Goal: Task Accomplishment & Management: Manage account settings

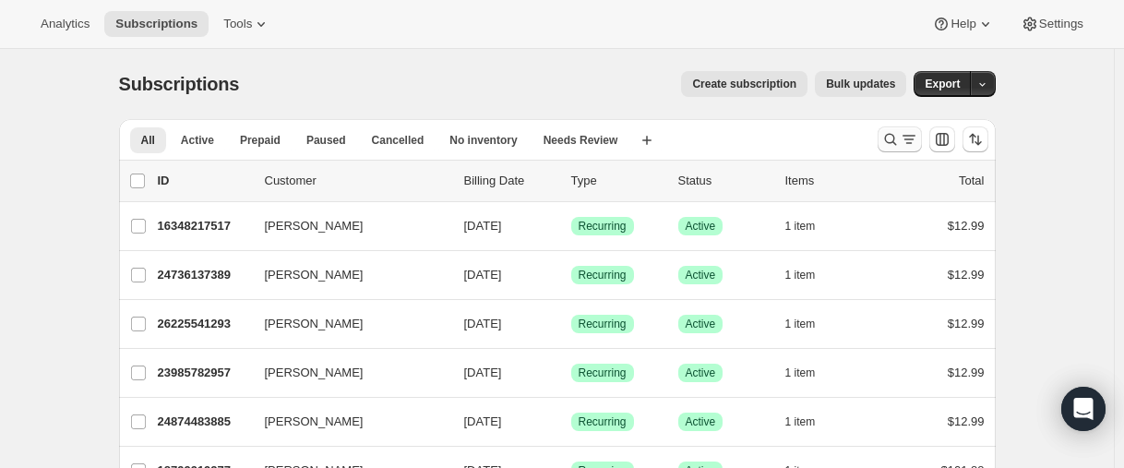
click at [883, 138] on button "Search and filter results" at bounding box center [900, 139] width 44 height 26
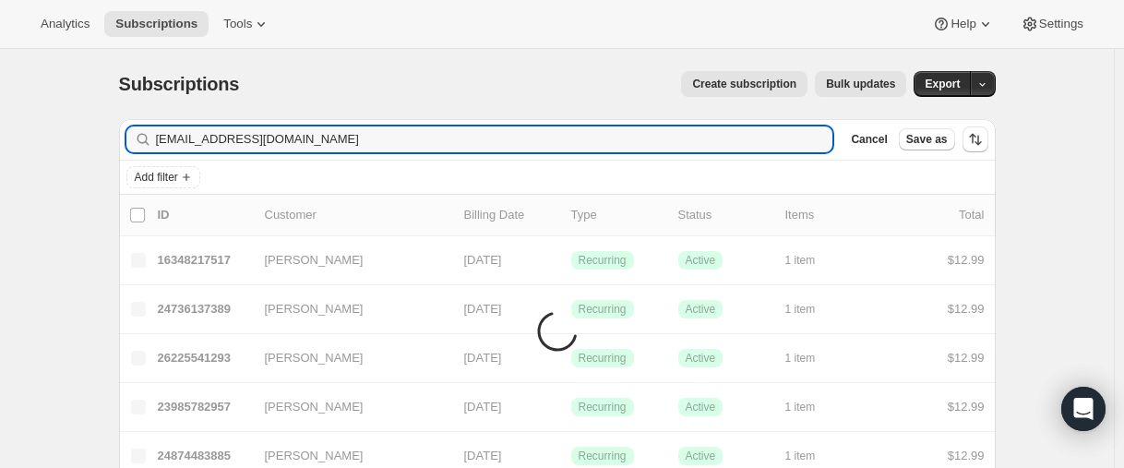
type input "[EMAIL_ADDRESS][DOMAIN_NAME]"
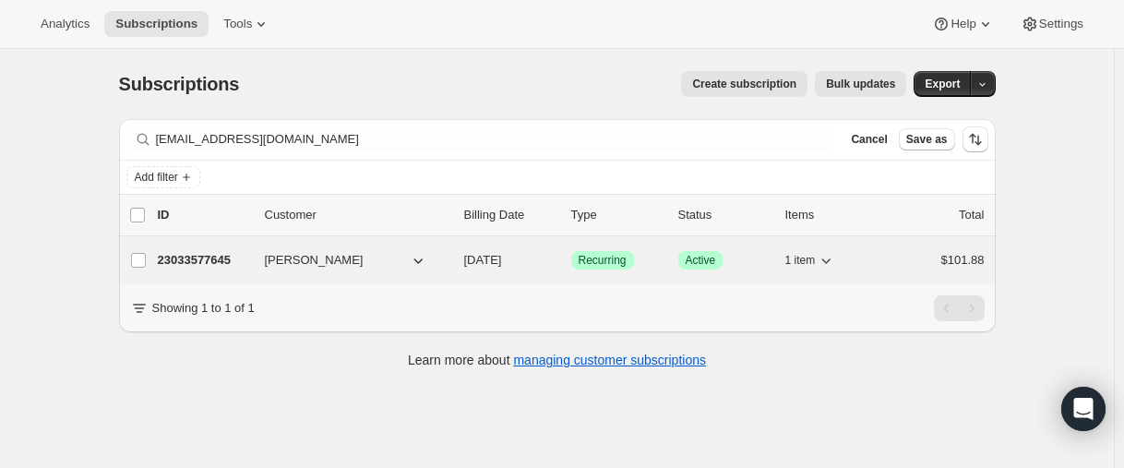
click at [185, 258] on p "23033577645" at bounding box center [204, 260] width 92 height 18
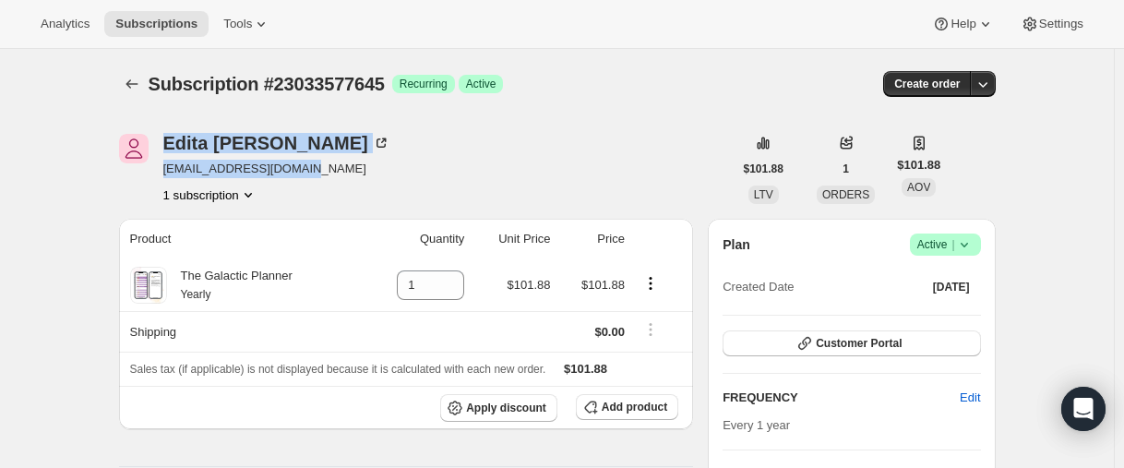
drag, startPoint x: 158, startPoint y: 144, endPoint x: 304, endPoint y: 156, distance: 146.3
click at [305, 156] on div "Edita Mujanovic editamujanovic@live.nl 1 subscription" at bounding box center [426, 169] width 614 height 70
copy div "Edita Mujanovic editamujanovic@live.nl"
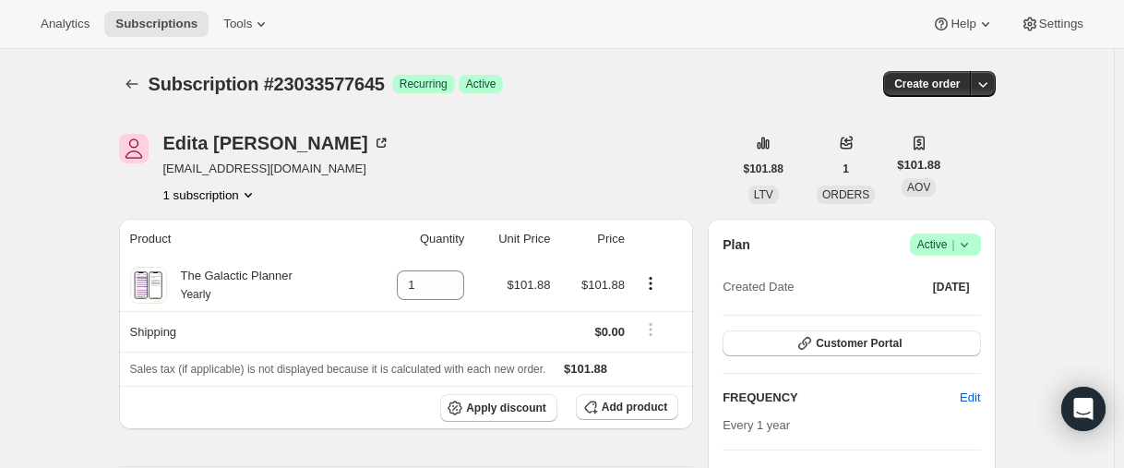
drag, startPoint x: 90, startPoint y: 165, endPoint x: 140, endPoint y: 146, distance: 54.3
drag, startPoint x: 160, startPoint y: 142, endPoint x: 6, endPoint y: 200, distance: 164.8
click at [307, 147] on div "Edita Mujanovic editamujanovic@live.nl 1 subscription" at bounding box center [426, 169] width 614 height 70
copy div "Edita Mujanovic"
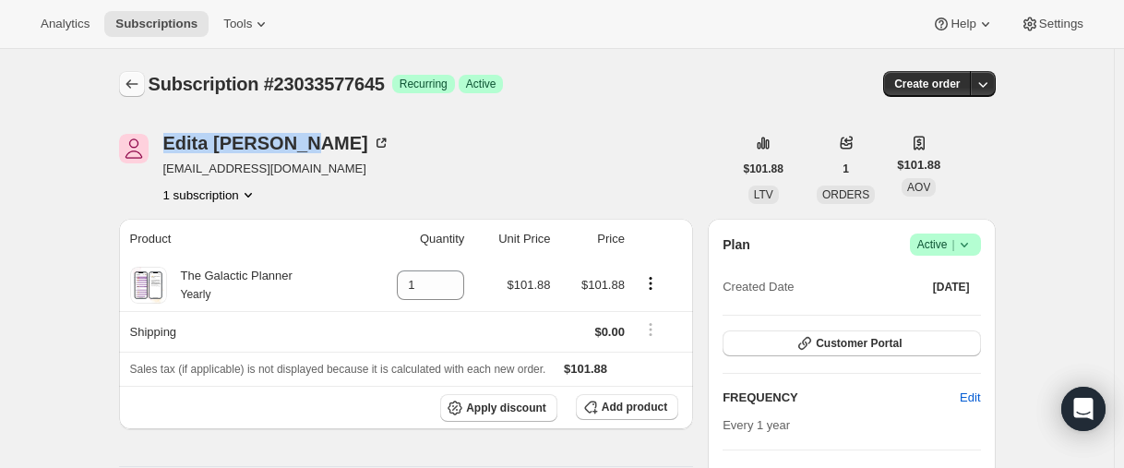
click at [135, 85] on icon "Subscriptions" at bounding box center [132, 84] width 18 height 18
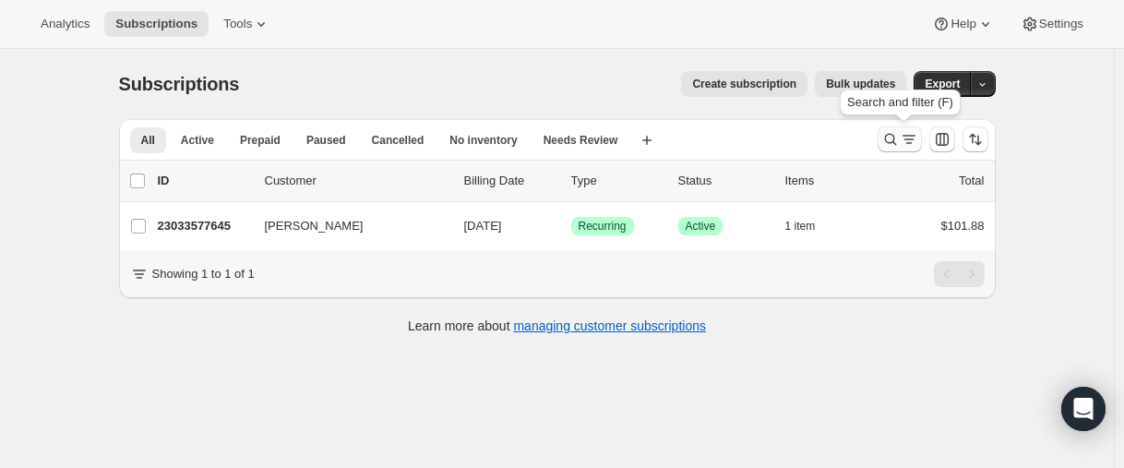
click at [885, 150] on button "Search and filter results" at bounding box center [900, 139] width 44 height 26
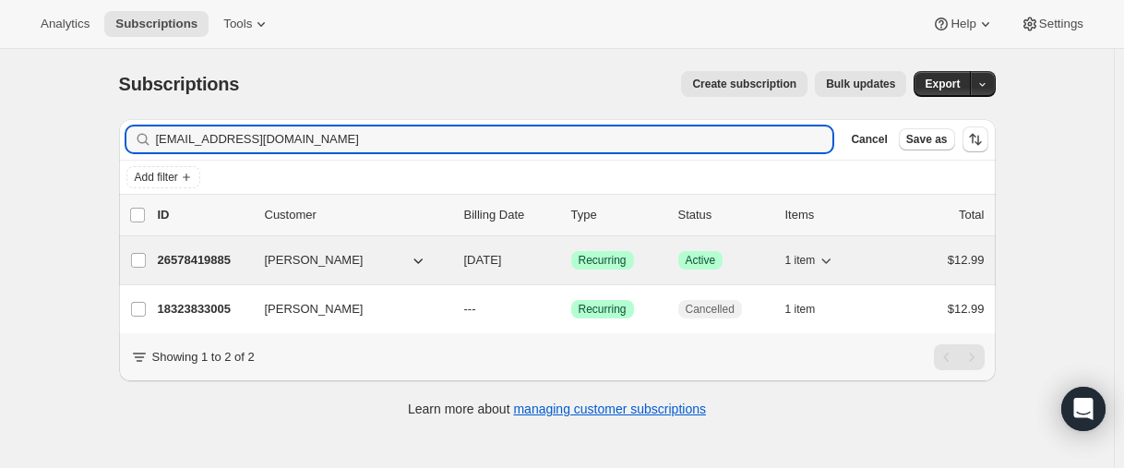
type input "[EMAIL_ADDRESS][DOMAIN_NAME]"
click at [201, 260] on p "26578419885" at bounding box center [204, 260] width 92 height 18
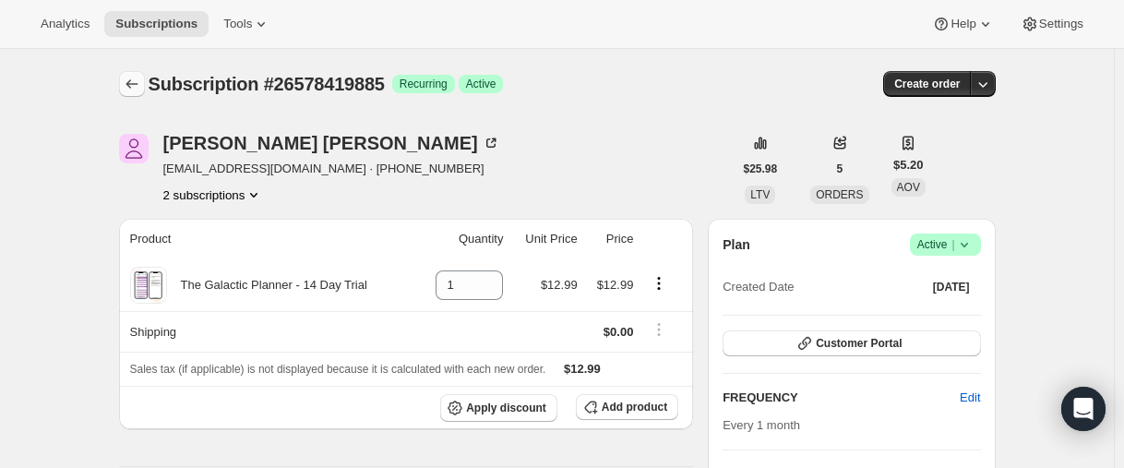
click at [140, 71] on button "Subscriptions" at bounding box center [132, 84] width 26 height 26
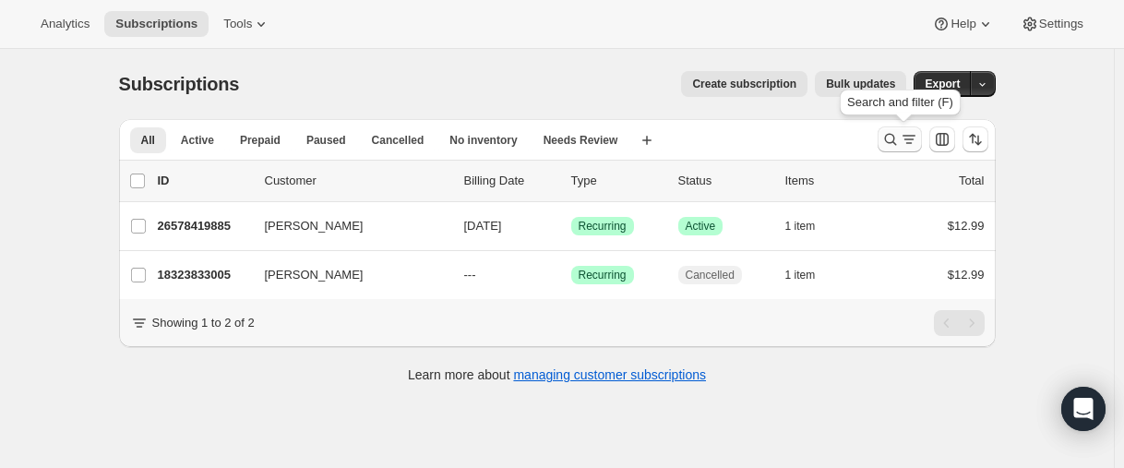
click at [897, 139] on icon "Search and filter results" at bounding box center [891, 139] width 18 height 18
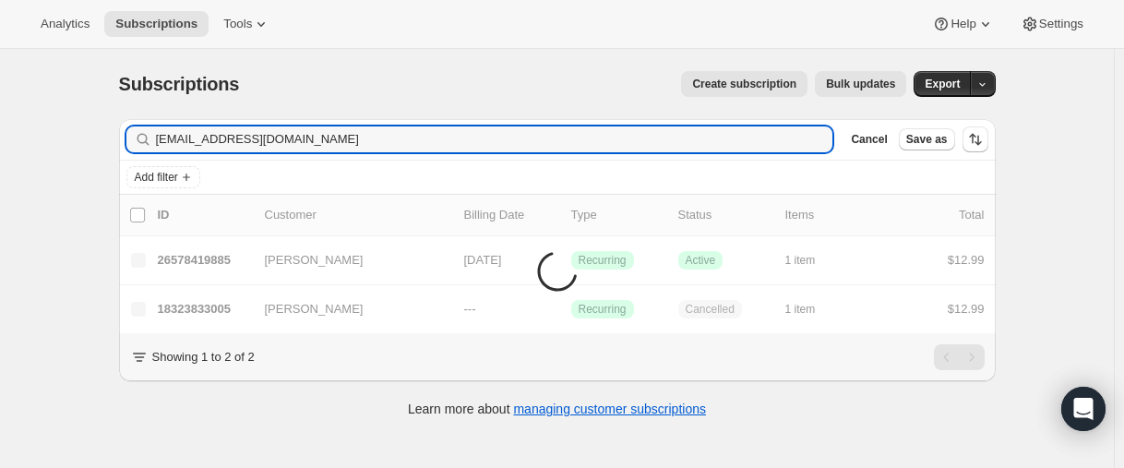
type input "[EMAIL_ADDRESS][DOMAIN_NAME]"
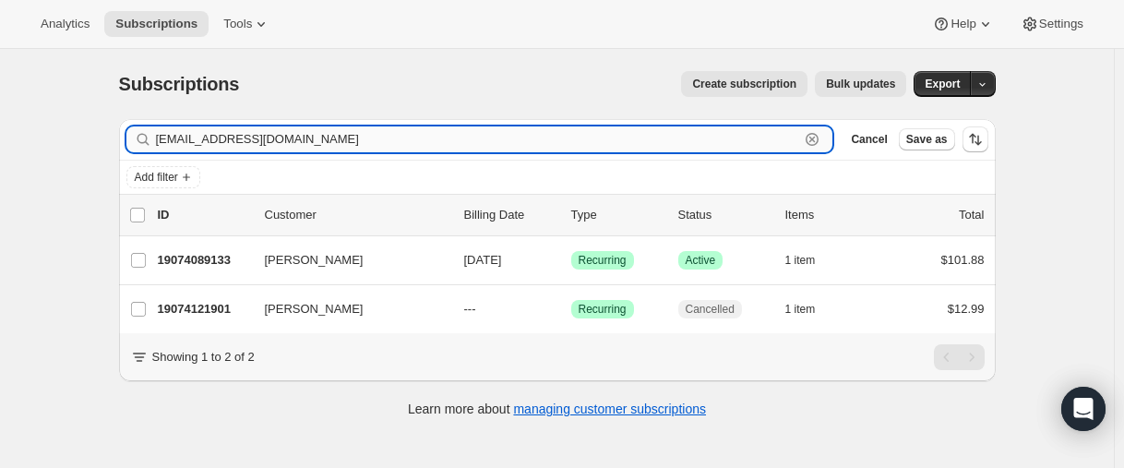
click at [407, 137] on input "[EMAIL_ADDRESS][DOMAIN_NAME]" at bounding box center [478, 139] width 644 height 26
click at [303, 134] on input "[EMAIL_ADDRESS][DOMAIN_NAME]" at bounding box center [478, 139] width 644 height 26
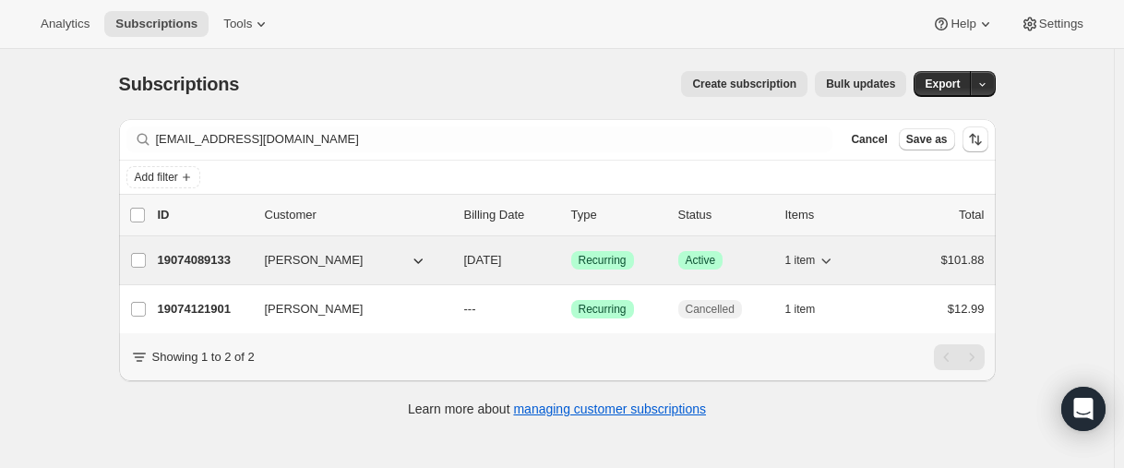
click at [211, 253] on p "19074089133" at bounding box center [204, 260] width 92 height 18
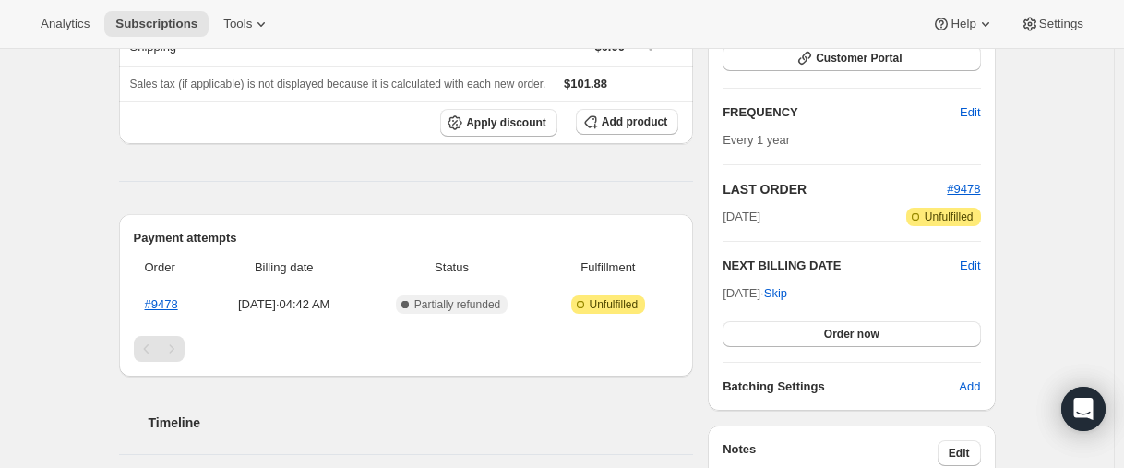
scroll to position [185, 0]
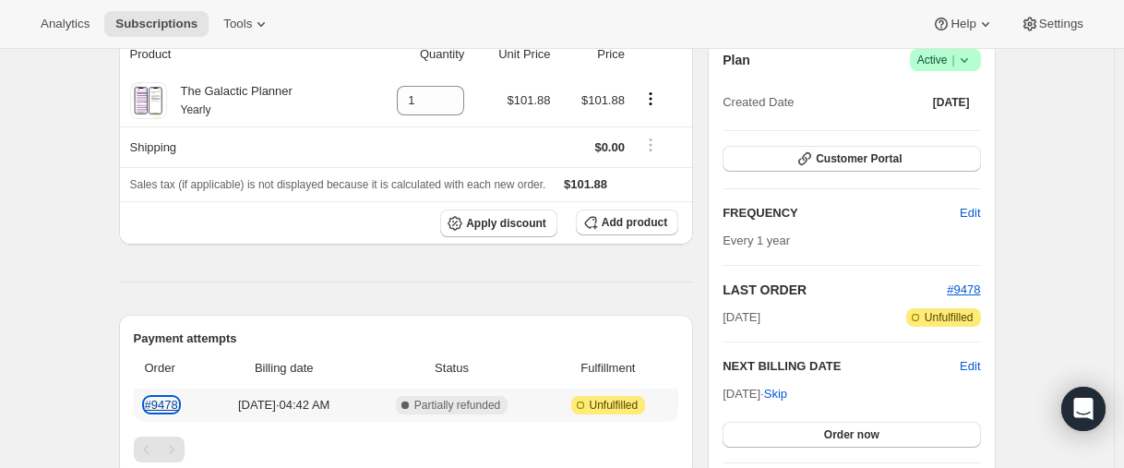
click at [164, 407] on link "#9478" at bounding box center [161, 405] width 33 height 14
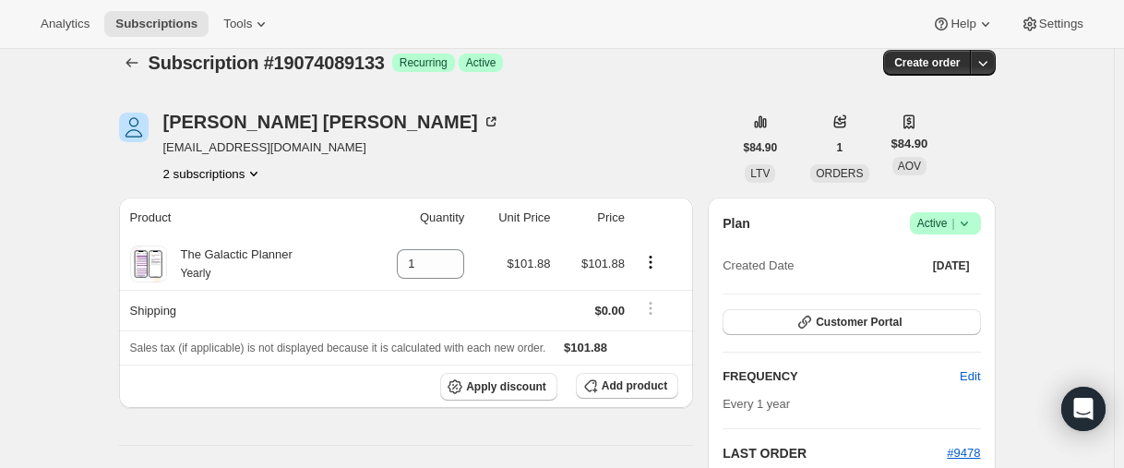
scroll to position [0, 0]
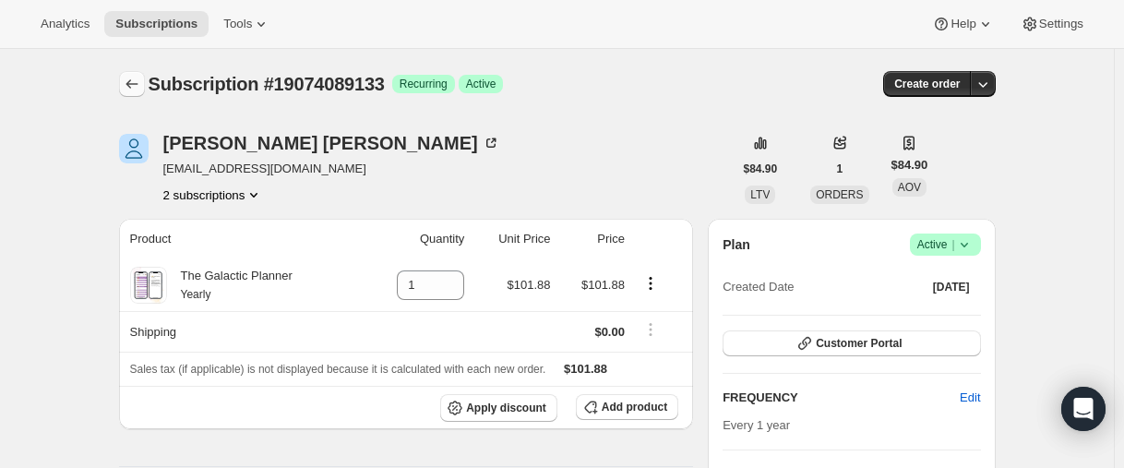
click at [138, 89] on icon "Subscriptions" at bounding box center [132, 84] width 18 height 18
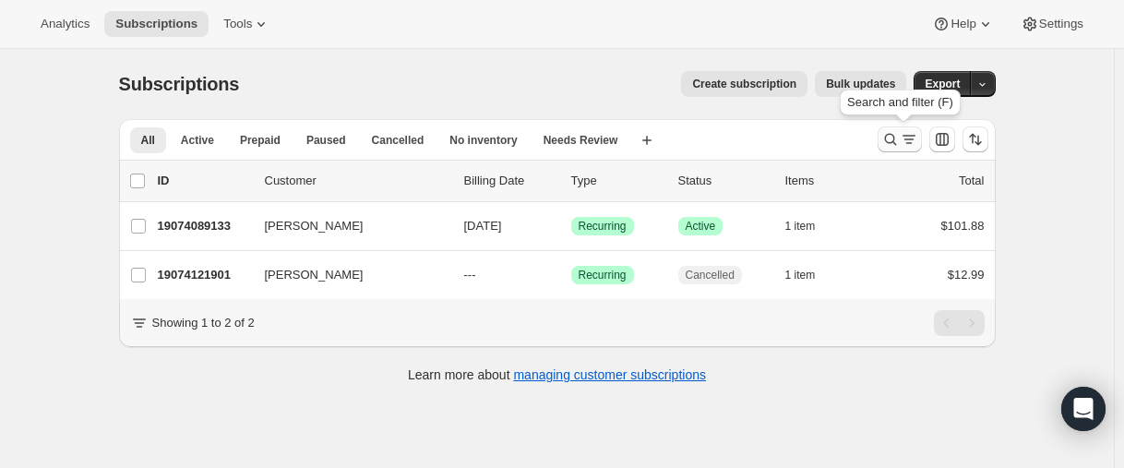
click at [890, 134] on icon "Search and filter results" at bounding box center [891, 139] width 18 height 18
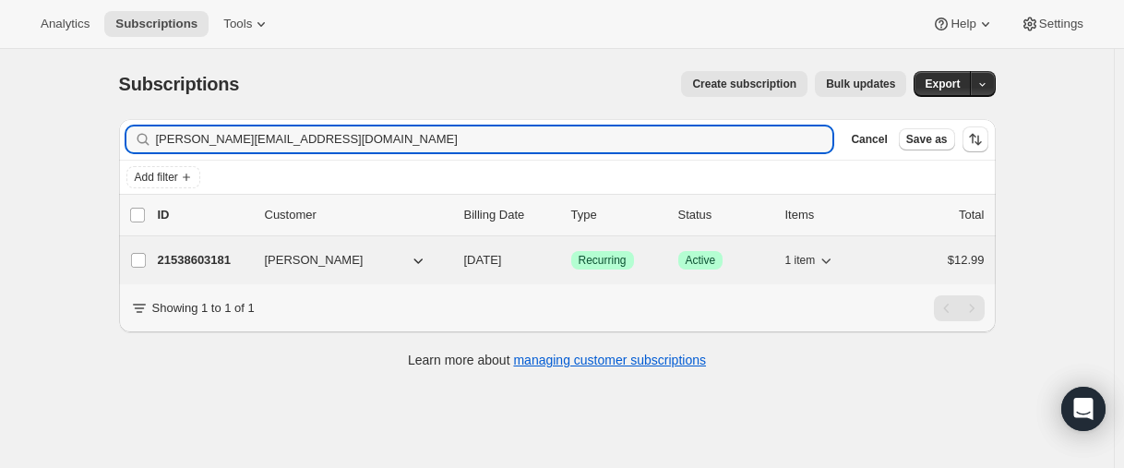
type input "[PERSON_NAME][EMAIL_ADDRESS][DOMAIN_NAME]"
click at [198, 265] on p "21538603181" at bounding box center [204, 260] width 92 height 18
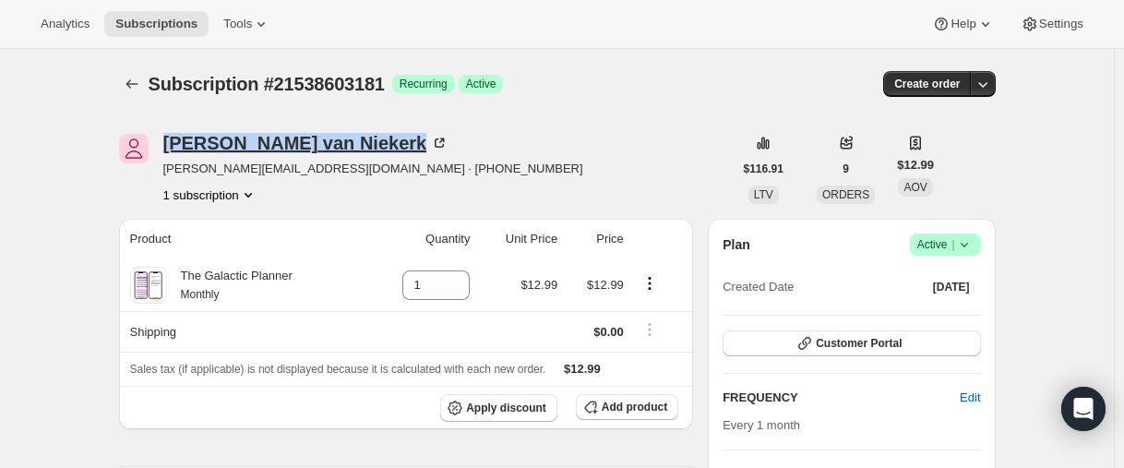
drag, startPoint x: 164, startPoint y: 142, endPoint x: 351, endPoint y: 143, distance: 186.5
click at [351, 143] on div "[PERSON_NAME] [PERSON_NAME][EMAIL_ADDRESS][DOMAIN_NAME] · [PHONE_NUMBER] 1 subs…" at bounding box center [426, 169] width 614 height 70
copy div "[PERSON_NAME]"
click at [131, 87] on icon "Subscriptions" at bounding box center [132, 84] width 18 height 18
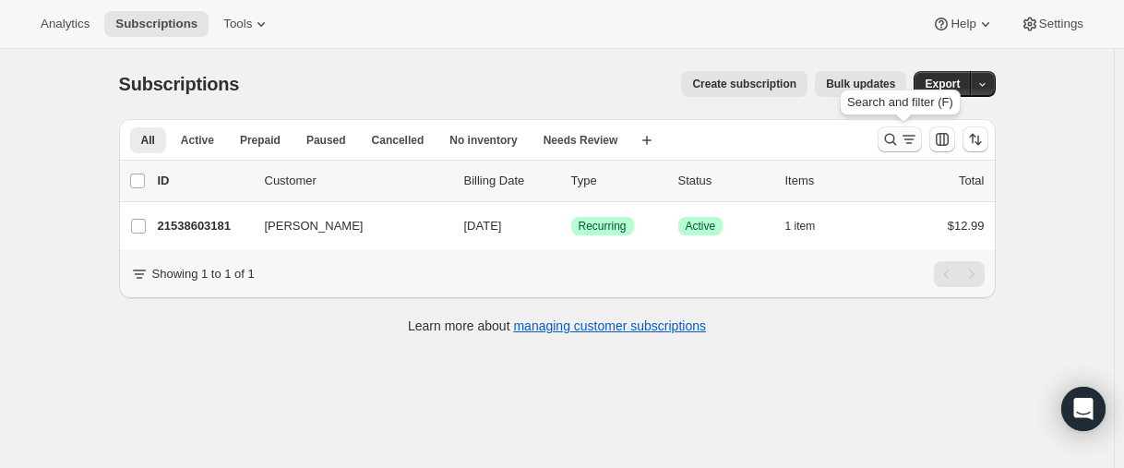
click at [888, 142] on icon "Search and filter results" at bounding box center [891, 139] width 18 height 18
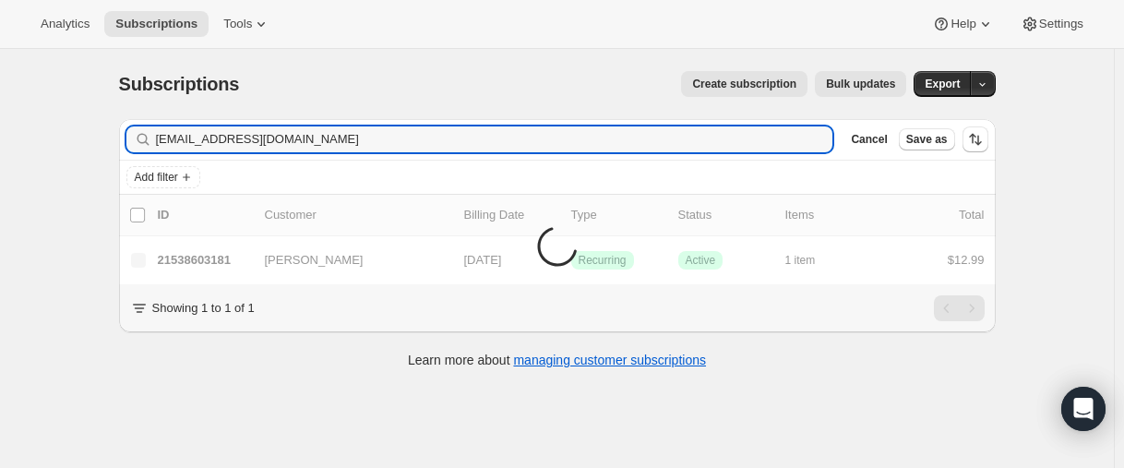
type input "[EMAIL_ADDRESS][DOMAIN_NAME]"
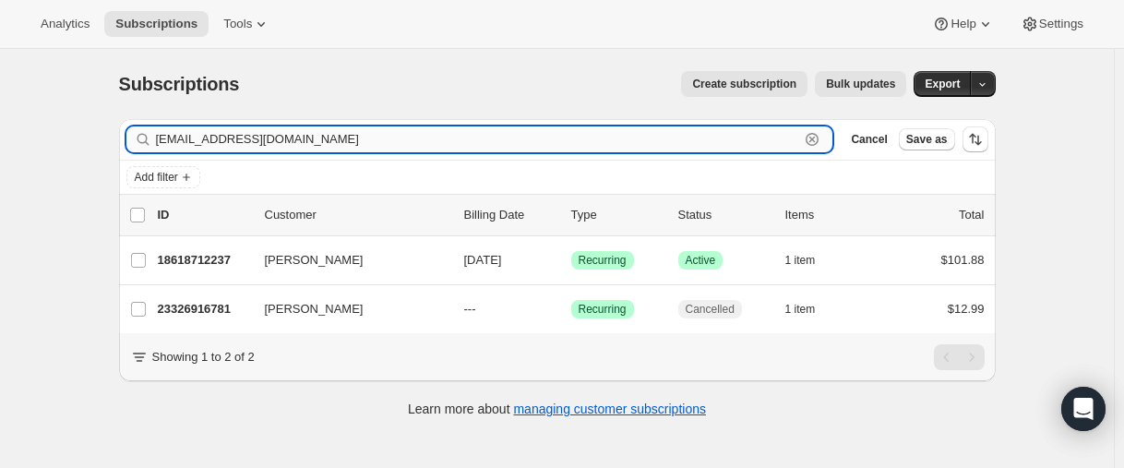
click at [246, 134] on input "[EMAIL_ADDRESS][DOMAIN_NAME]" at bounding box center [478, 139] width 644 height 26
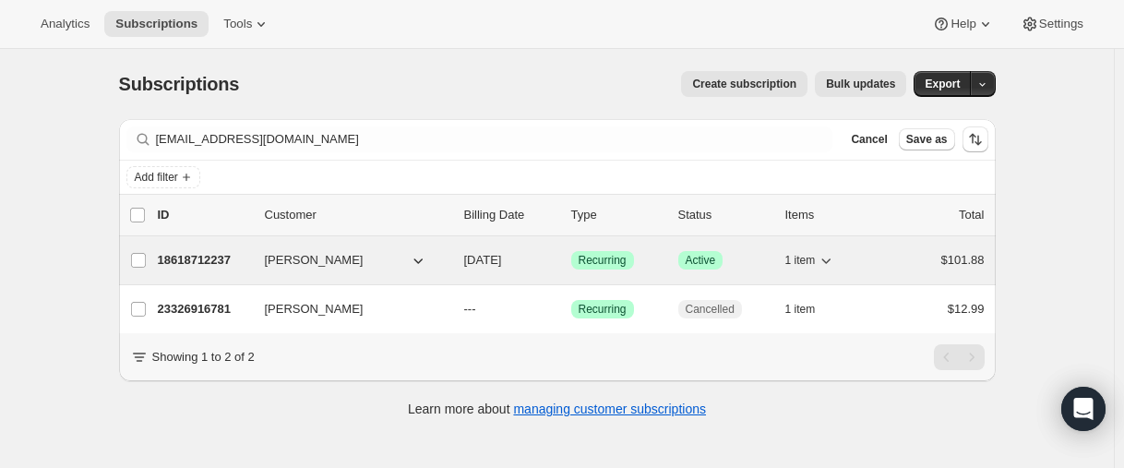
click at [184, 260] on p "18618712237" at bounding box center [204, 260] width 92 height 18
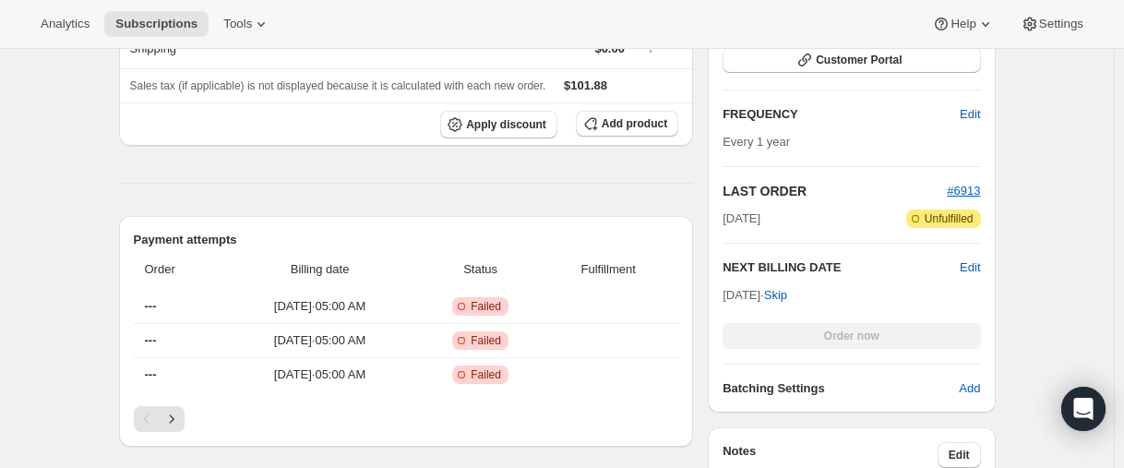
scroll to position [462, 0]
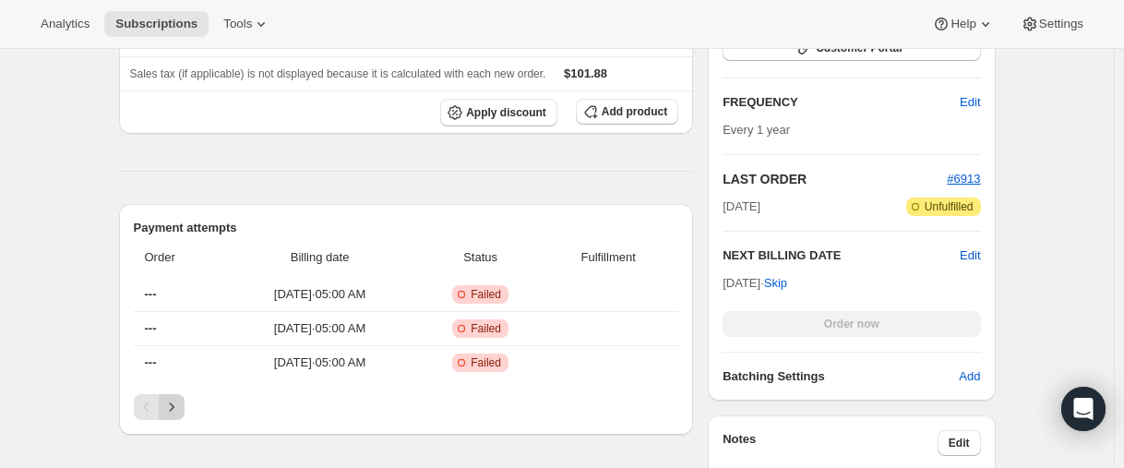
click at [177, 402] on icon "Next" at bounding box center [171, 407] width 18 height 18
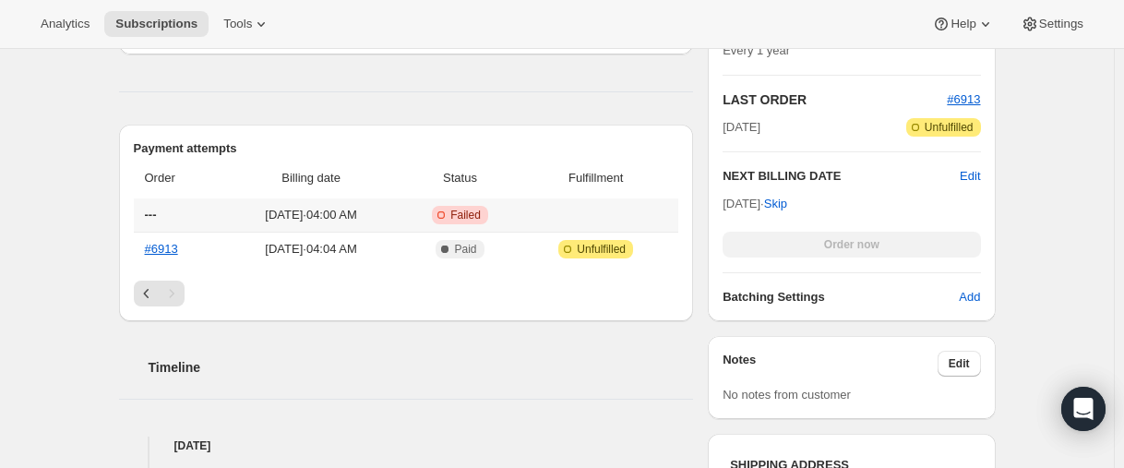
scroll to position [554, 0]
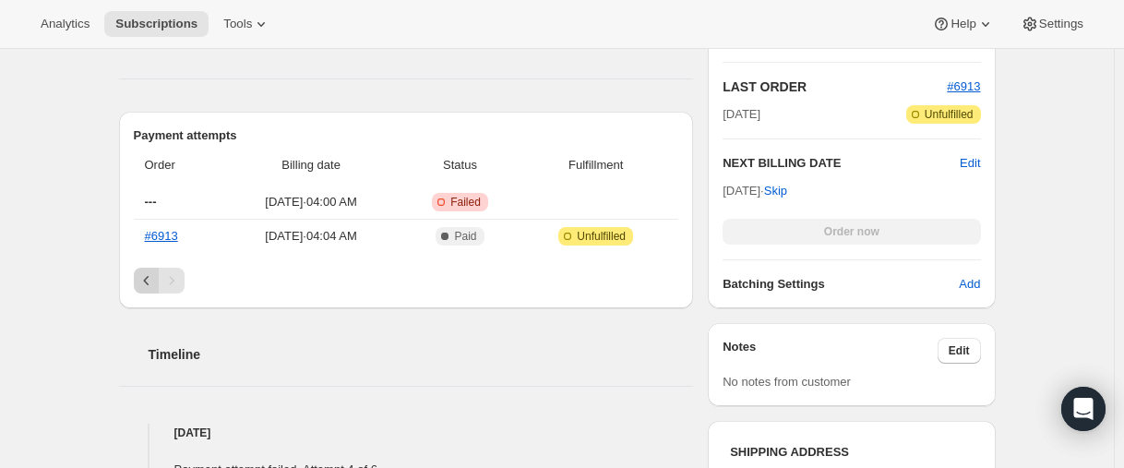
click at [143, 282] on icon "Previous" at bounding box center [147, 280] width 18 height 18
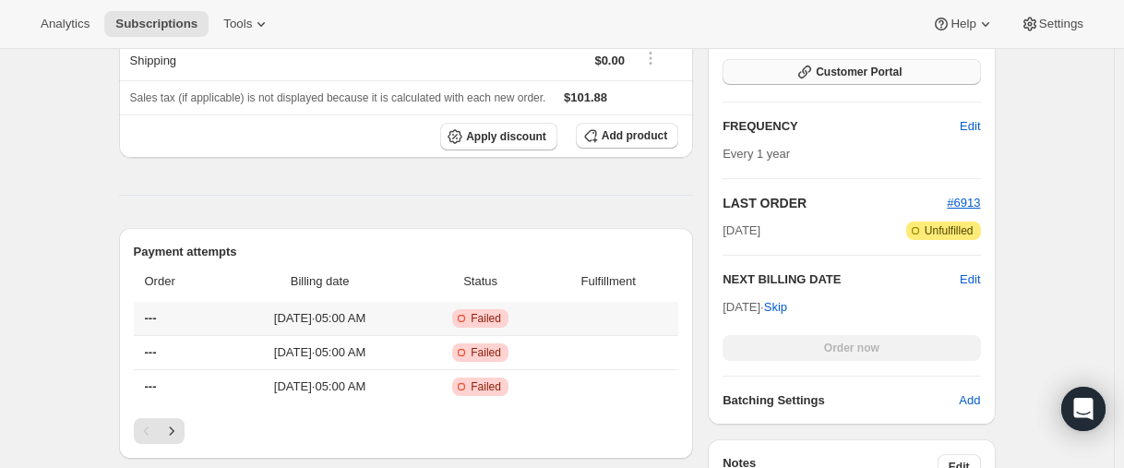
scroll to position [277, 0]
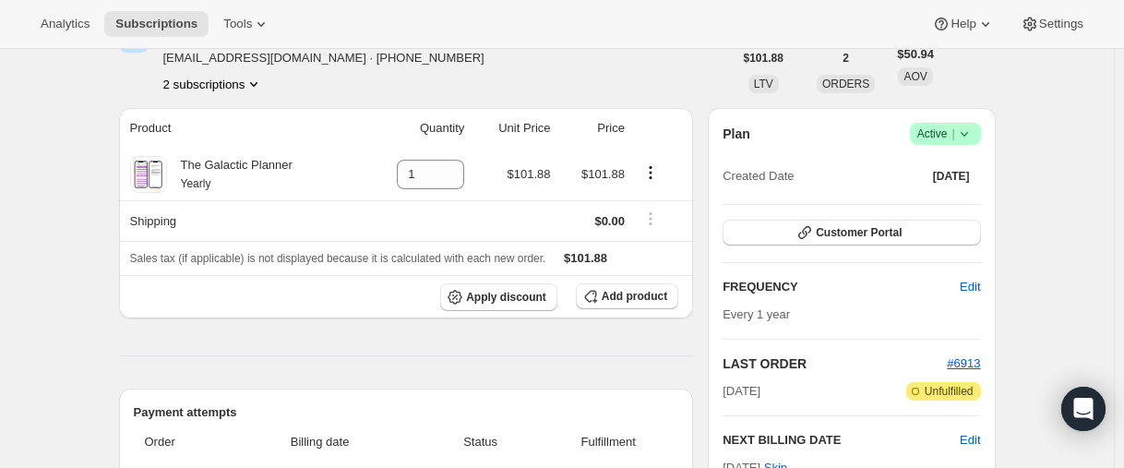
click at [974, 143] on span "Success Active |" at bounding box center [945, 134] width 71 height 22
click at [978, 172] on span "Pause subscription" at bounding box center [942, 170] width 102 height 14
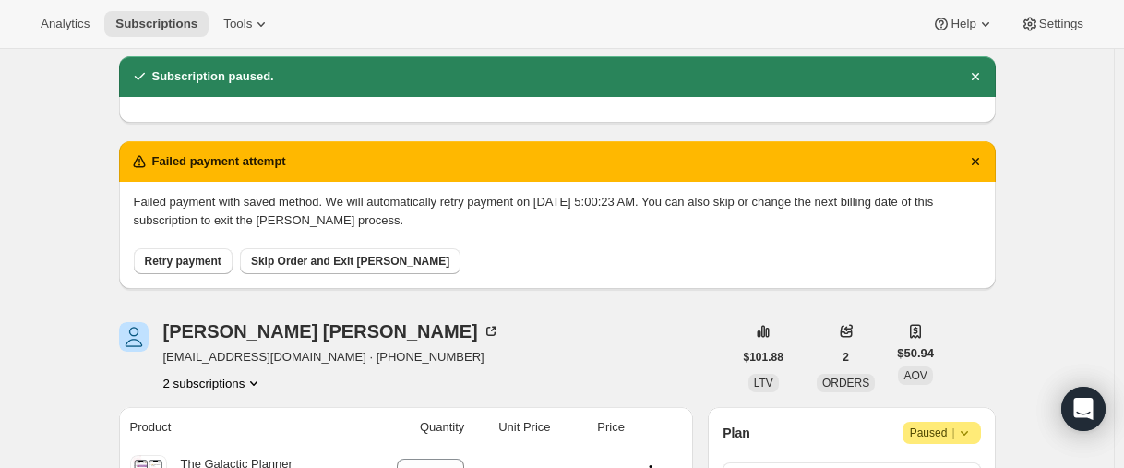
scroll to position [0, 0]
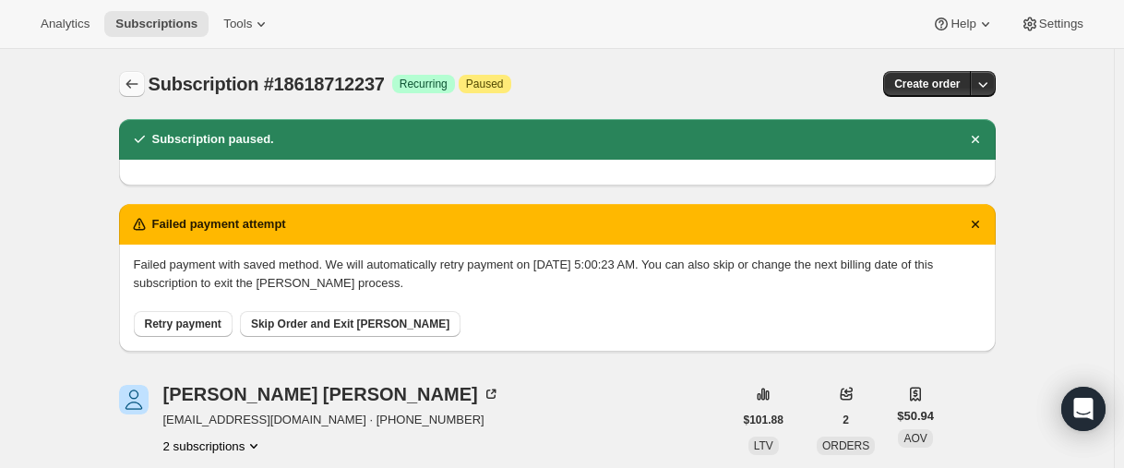
click at [130, 97] on div "Subscription #18618712237. This page is ready Subscription #18618712237 Success…" at bounding box center [557, 84] width 877 height 70
click at [130, 91] on icon "Subscriptions" at bounding box center [132, 84] width 18 height 18
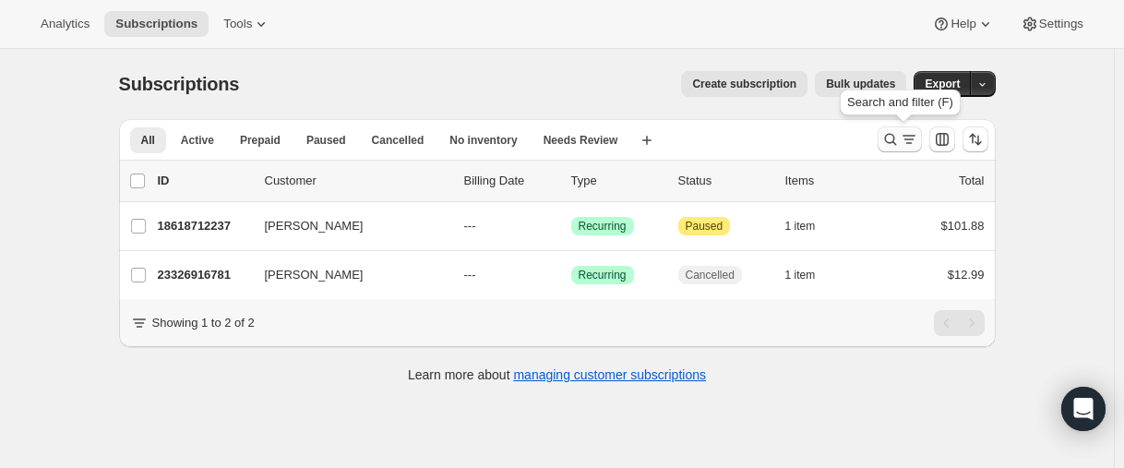
click at [891, 146] on icon "Search and filter results" at bounding box center [891, 139] width 18 height 18
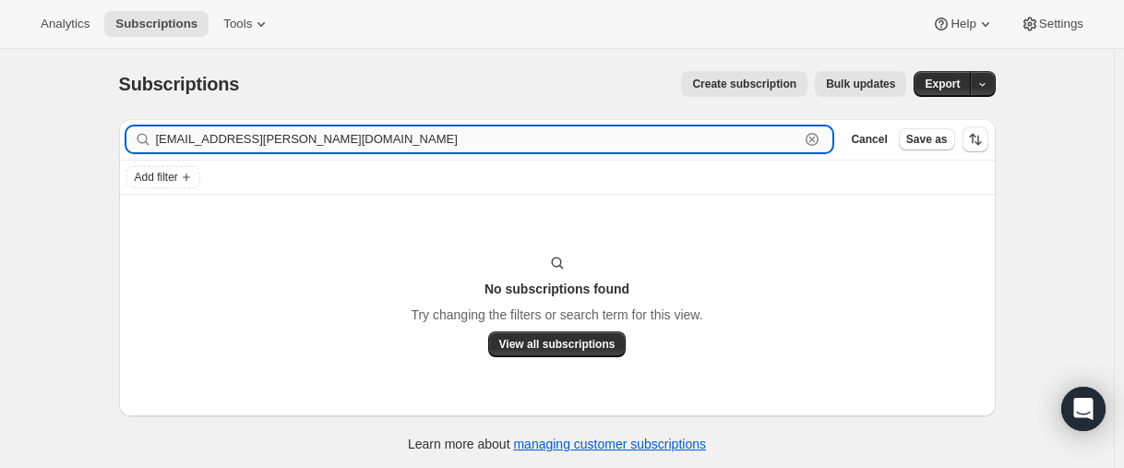
click at [292, 136] on input "[EMAIL_ADDRESS][PERSON_NAME][DOMAIN_NAME]" at bounding box center [478, 139] width 644 height 26
paste input "23318298797"
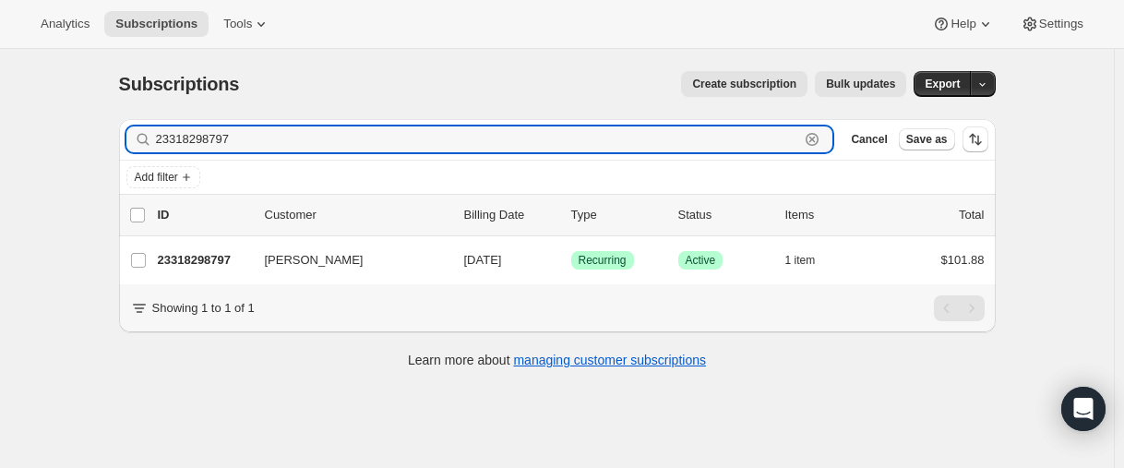
type input "23318298797"
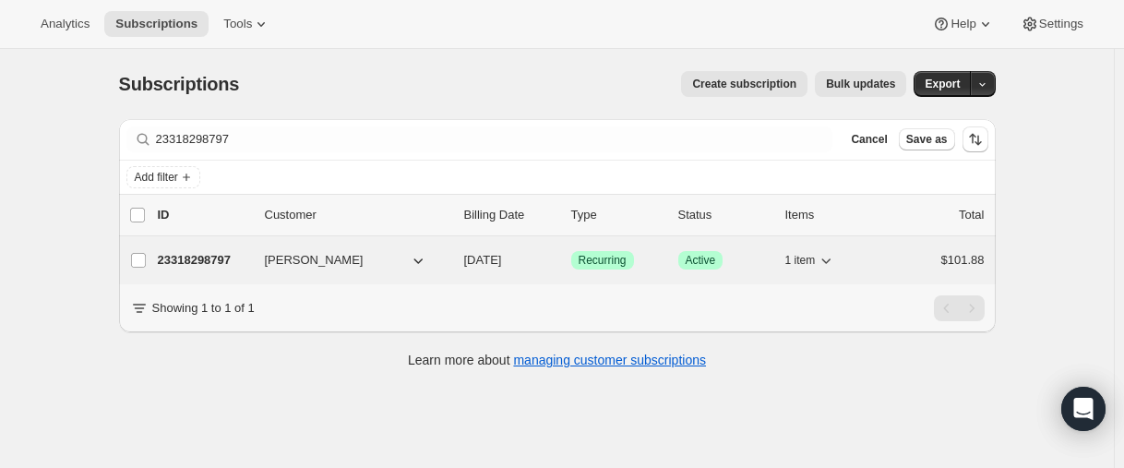
click at [214, 258] on p "23318298797" at bounding box center [204, 260] width 92 height 18
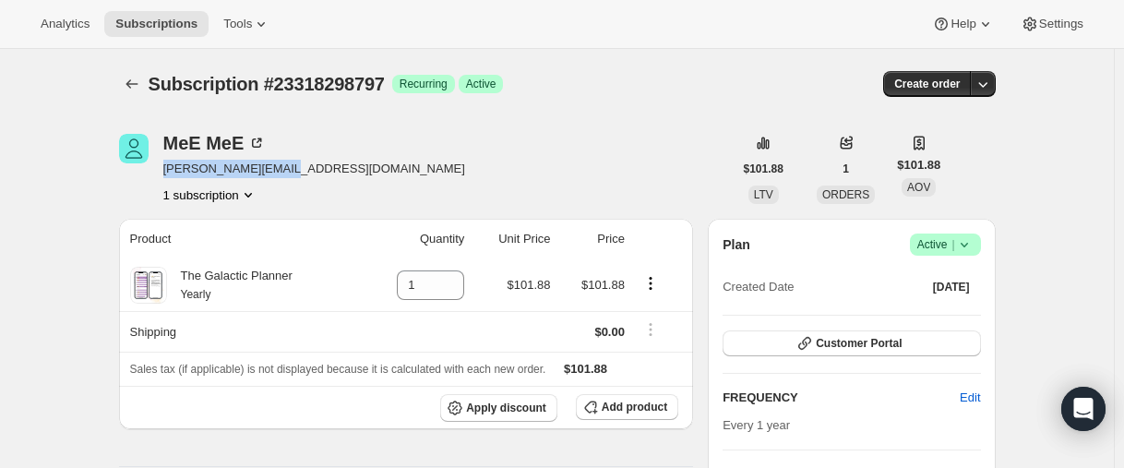
drag, startPoint x: 296, startPoint y: 168, endPoint x: 21, endPoint y: 189, distance: 275.9
click at [168, 162] on div "MeE MeE [EMAIL_ADDRESS][DOMAIN_NAME] 1 subscription" at bounding box center [426, 169] width 614 height 70
copy span "[PERSON_NAME][EMAIL_ADDRESS][DOMAIN_NAME]"
click at [140, 87] on icon "Subscriptions" at bounding box center [132, 84] width 18 height 18
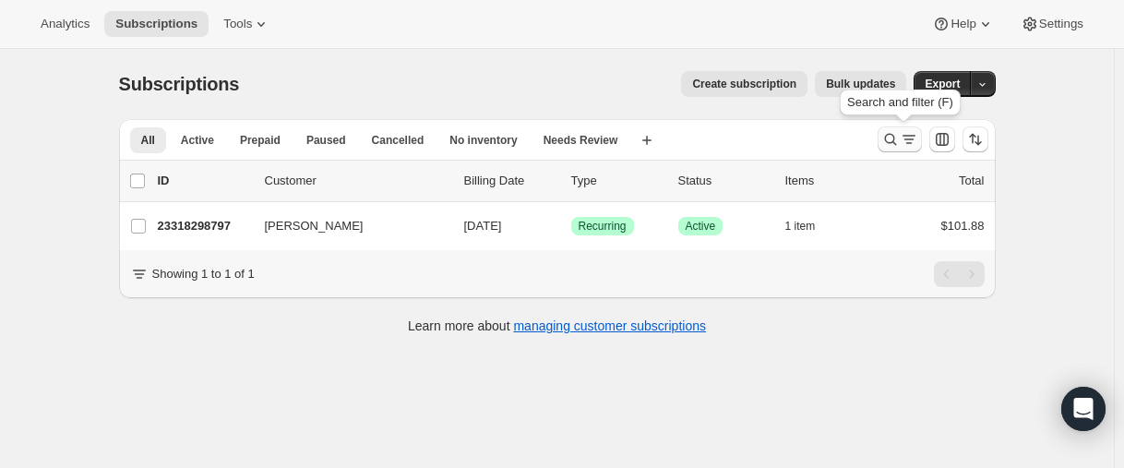
click at [882, 132] on button "Search and filter results" at bounding box center [900, 139] width 44 height 26
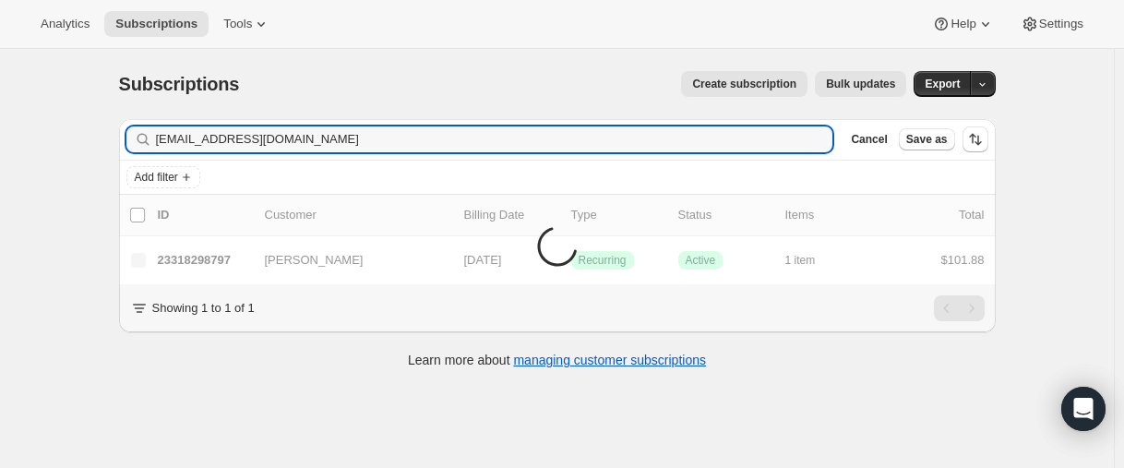
type input "[EMAIL_ADDRESS][DOMAIN_NAME]"
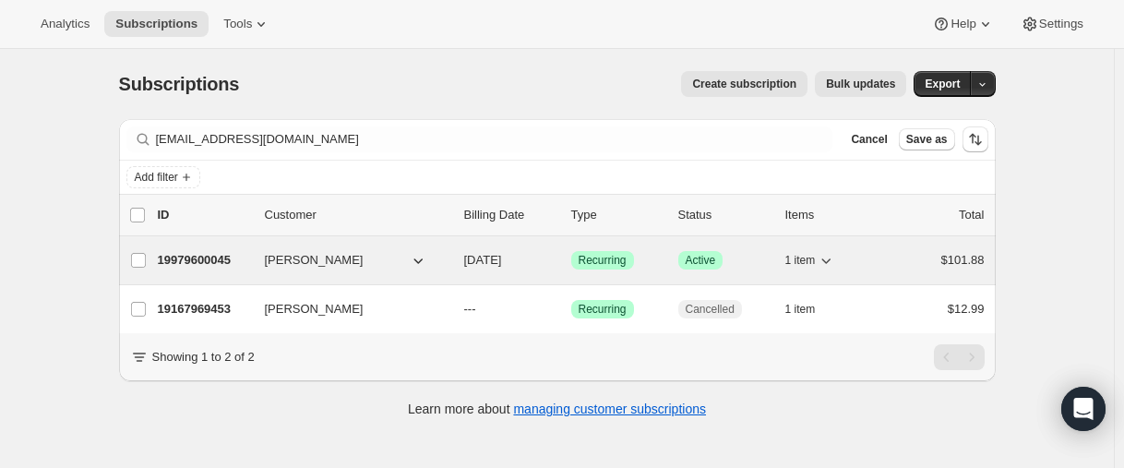
click at [203, 259] on p "19979600045" at bounding box center [204, 260] width 92 height 18
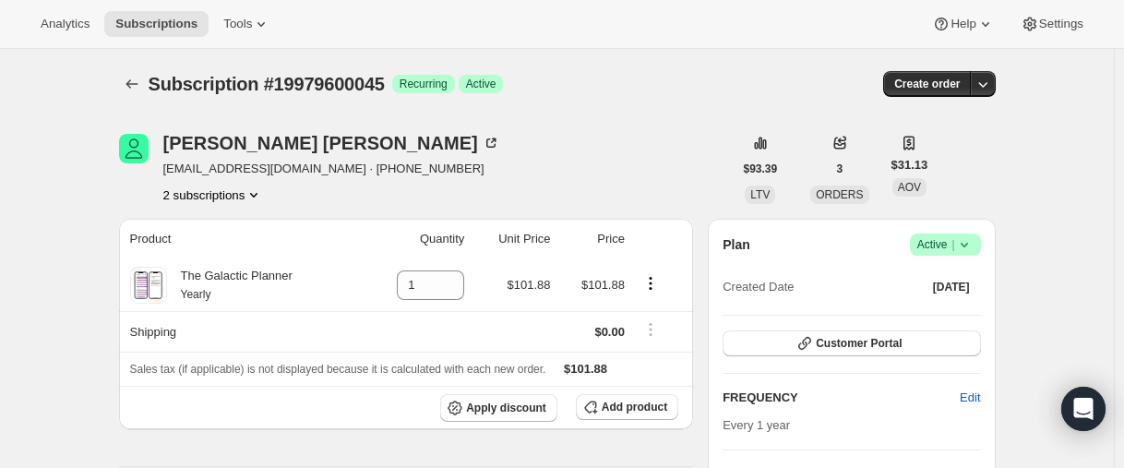
click at [179, 195] on button "2 subscriptions" at bounding box center [213, 195] width 101 height 18
click at [178, 226] on span "19167969453" at bounding box center [188, 229] width 74 height 14
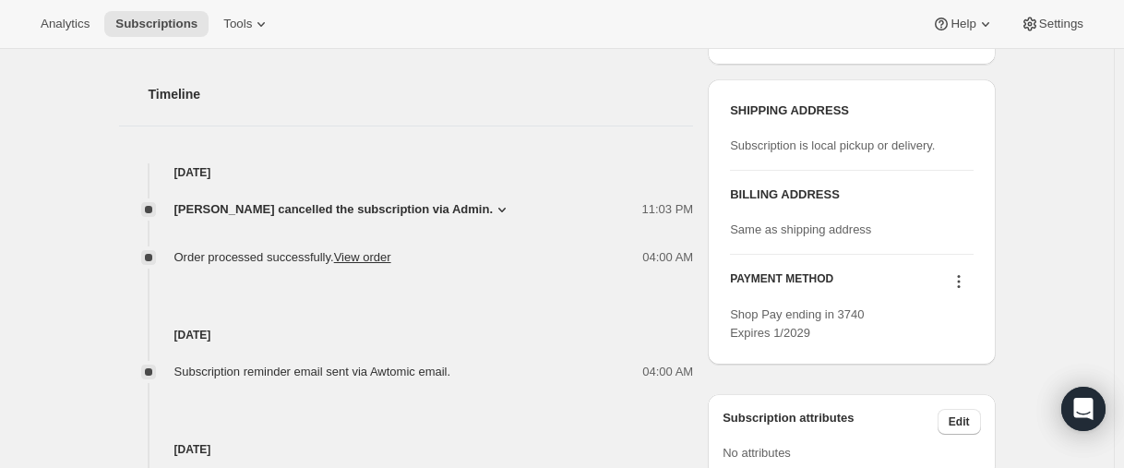
scroll to position [85, 0]
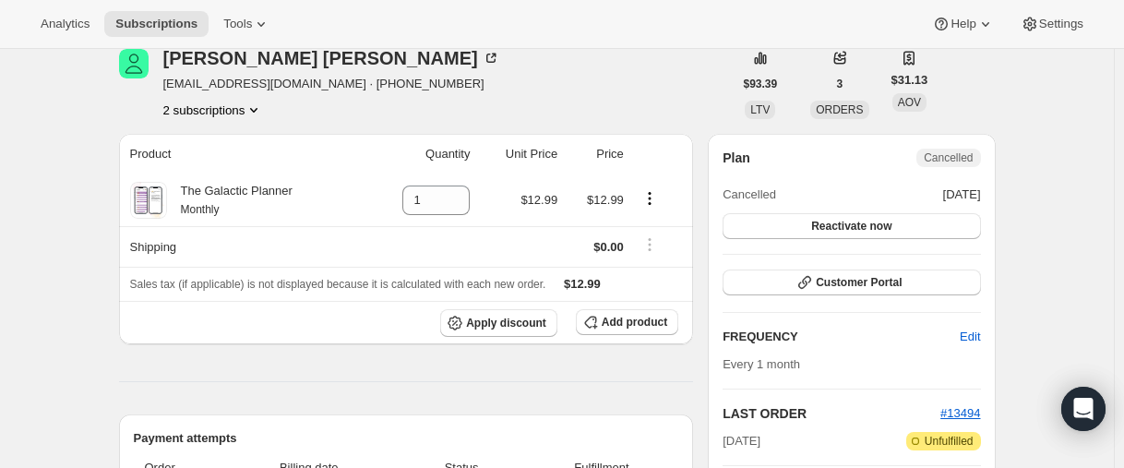
click at [206, 118] on button "2 subscriptions" at bounding box center [213, 110] width 101 height 18
click at [207, 186] on button "19979600045" at bounding box center [216, 176] width 139 height 30
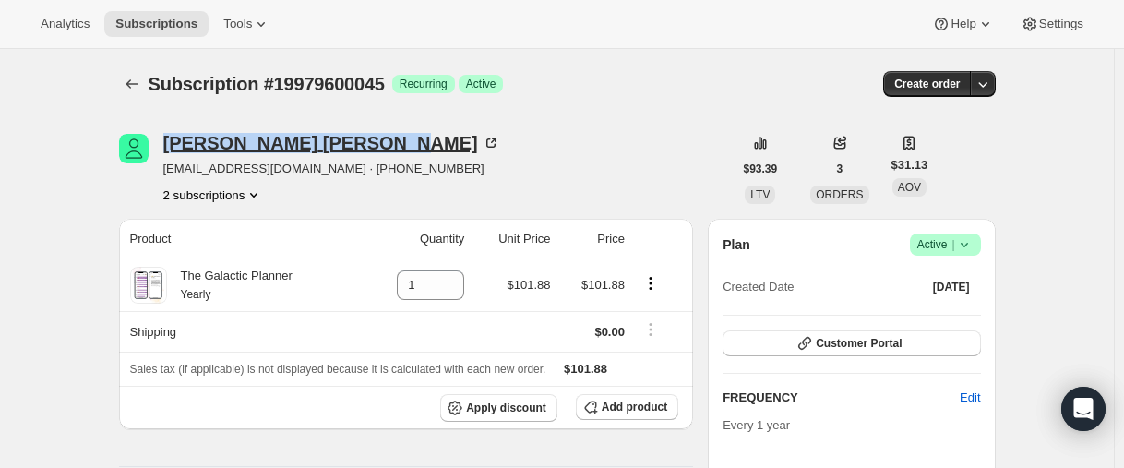
drag, startPoint x: 161, startPoint y: 141, endPoint x: 299, endPoint y: 140, distance: 138.5
click at [299, 140] on div "[PERSON_NAME] [EMAIL_ADDRESS][DOMAIN_NAME] · [PHONE_NUMBER] 2 subscriptions" at bounding box center [426, 169] width 614 height 70
copy div "[PERSON_NAME]"
click at [132, 83] on icon "Subscriptions" at bounding box center [132, 83] width 12 height 9
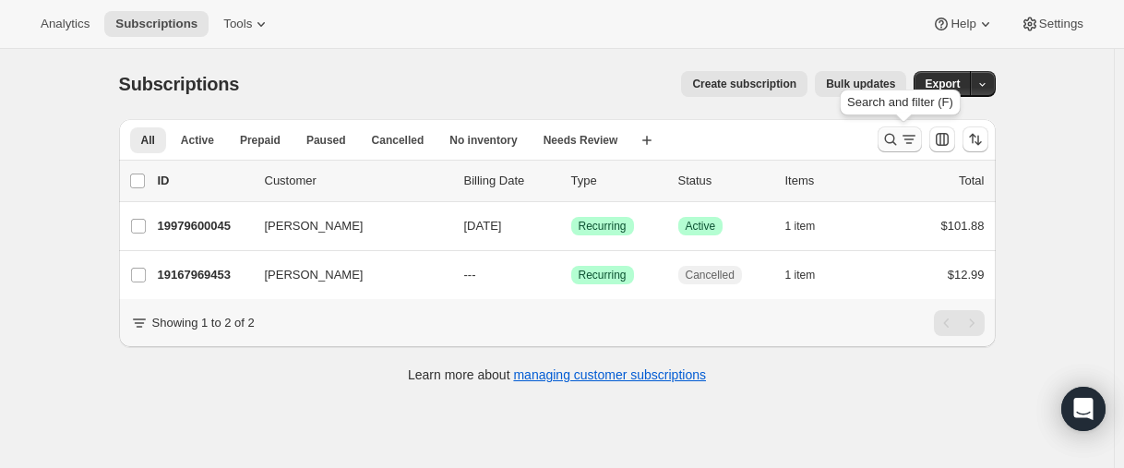
click at [885, 142] on icon "Search and filter results" at bounding box center [891, 139] width 18 height 18
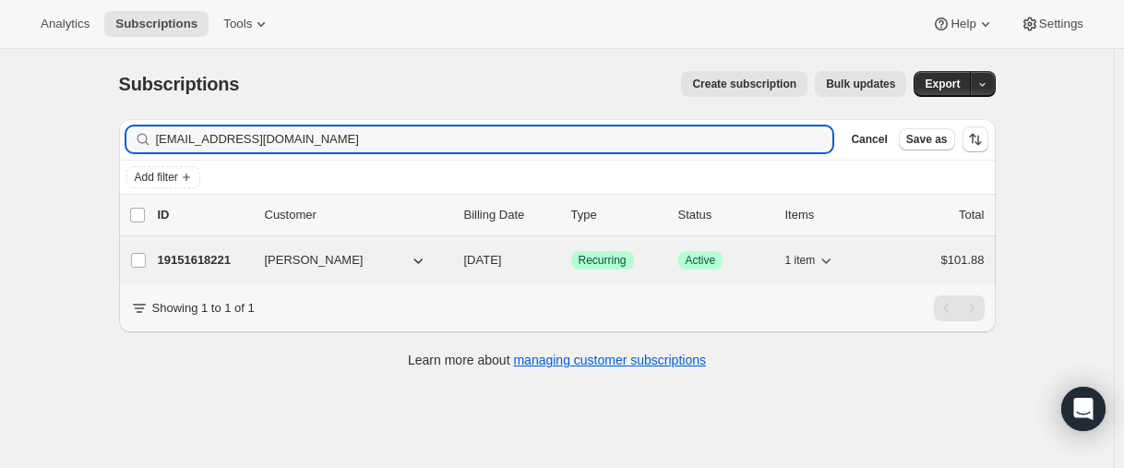
type input "[EMAIL_ADDRESS][DOMAIN_NAME]"
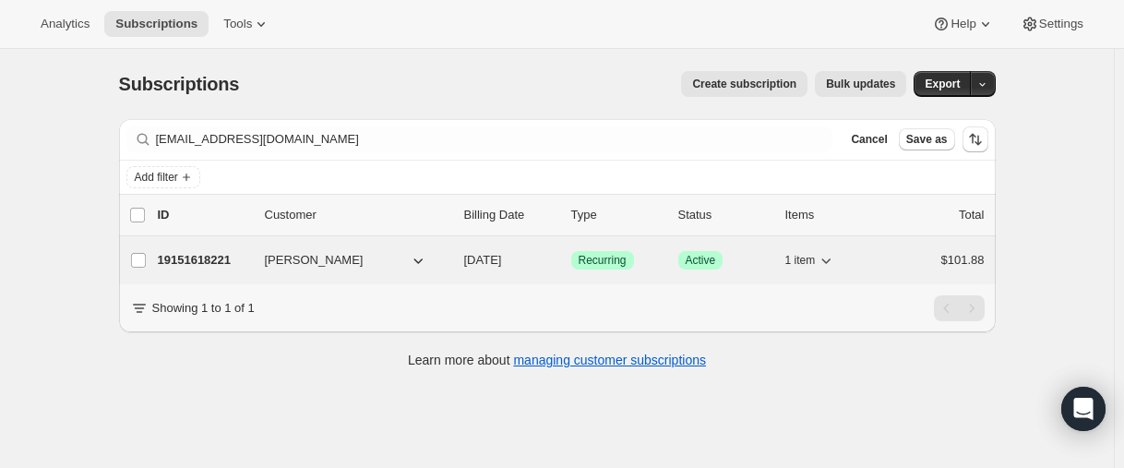
click at [207, 256] on p "19151618221" at bounding box center [204, 260] width 92 height 18
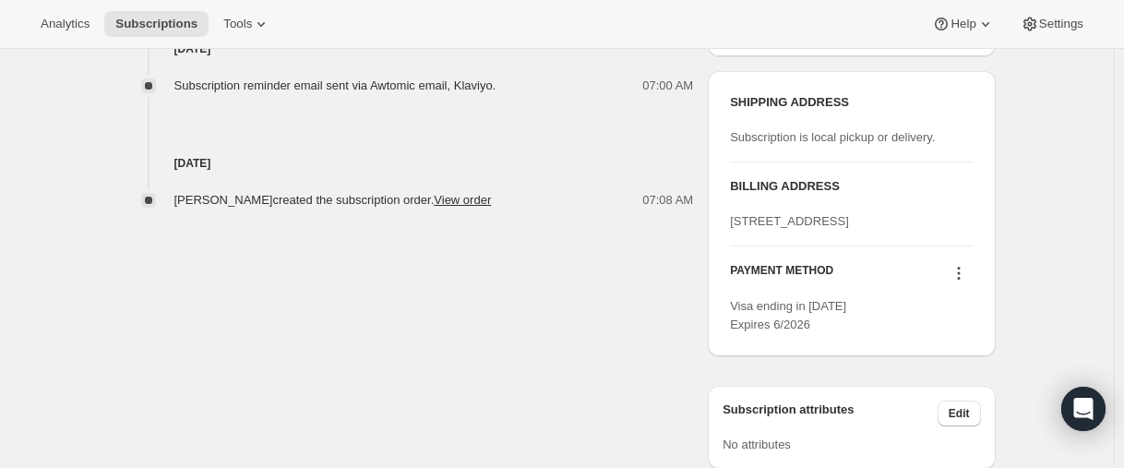
scroll to position [738, 0]
click at [964, 282] on icon at bounding box center [959, 272] width 18 height 18
click at [966, 282] on icon at bounding box center [959, 272] width 18 height 18
click at [955, 282] on icon at bounding box center [959, 272] width 18 height 18
click at [961, 282] on icon at bounding box center [959, 272] width 18 height 18
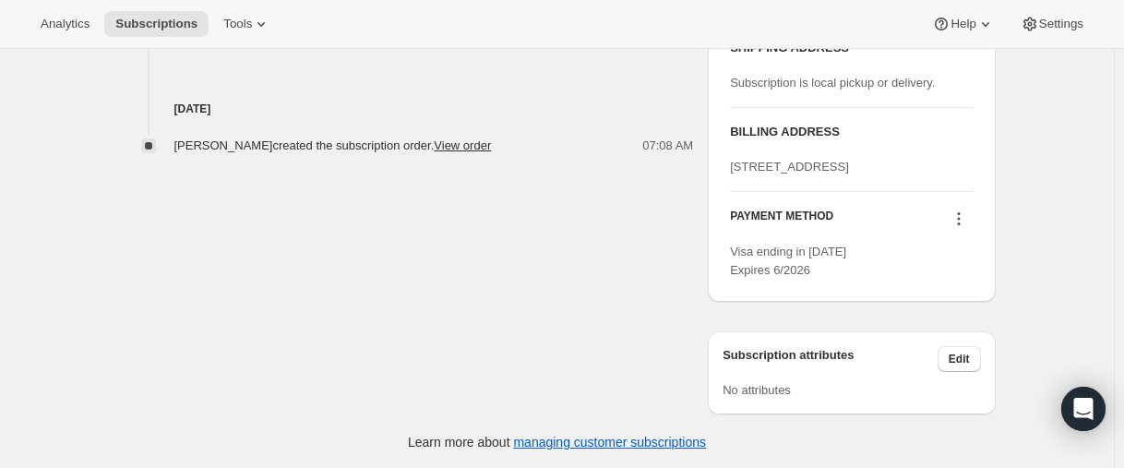
scroll to position [829, 0]
click at [959, 218] on icon at bounding box center [959, 217] width 18 height 18
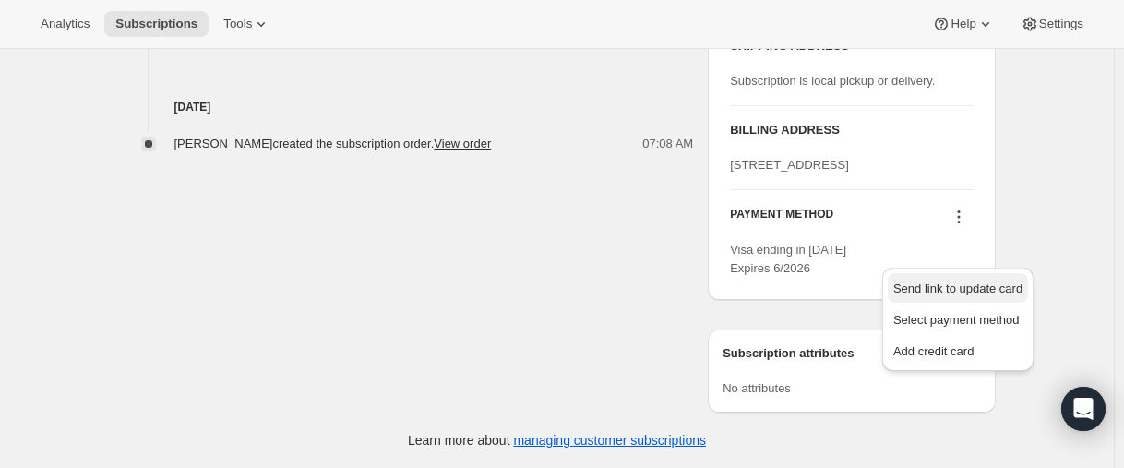
click at [971, 282] on span "Send link to update card" at bounding box center [958, 289] width 129 height 14
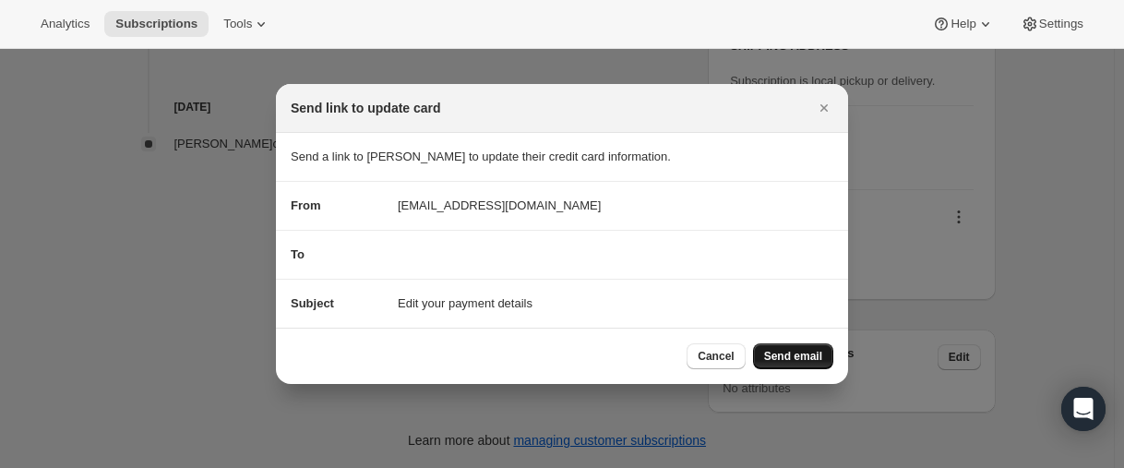
click at [789, 348] on button "Send email" at bounding box center [793, 356] width 80 height 26
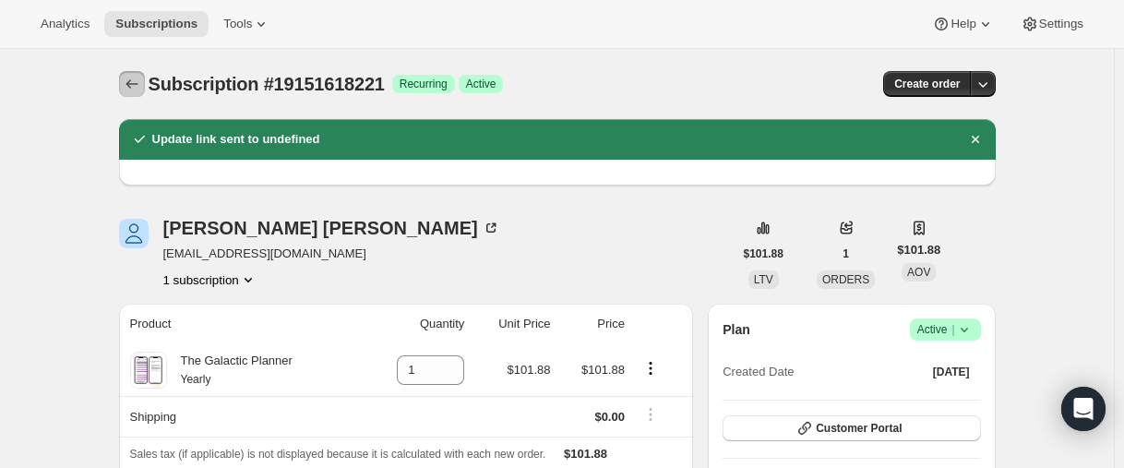
click at [126, 81] on button "Subscriptions" at bounding box center [132, 84] width 26 height 26
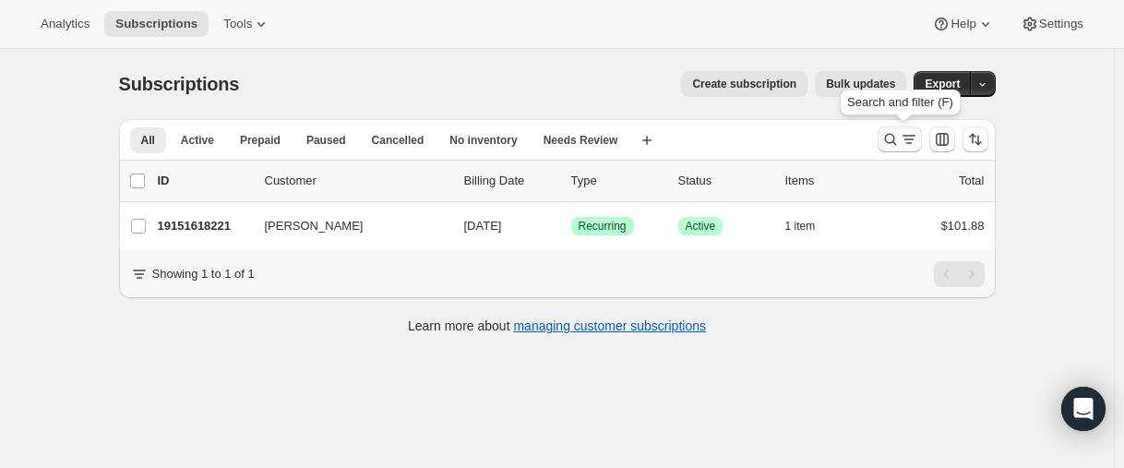
click at [896, 135] on icon "Search and filter results" at bounding box center [891, 139] width 18 height 18
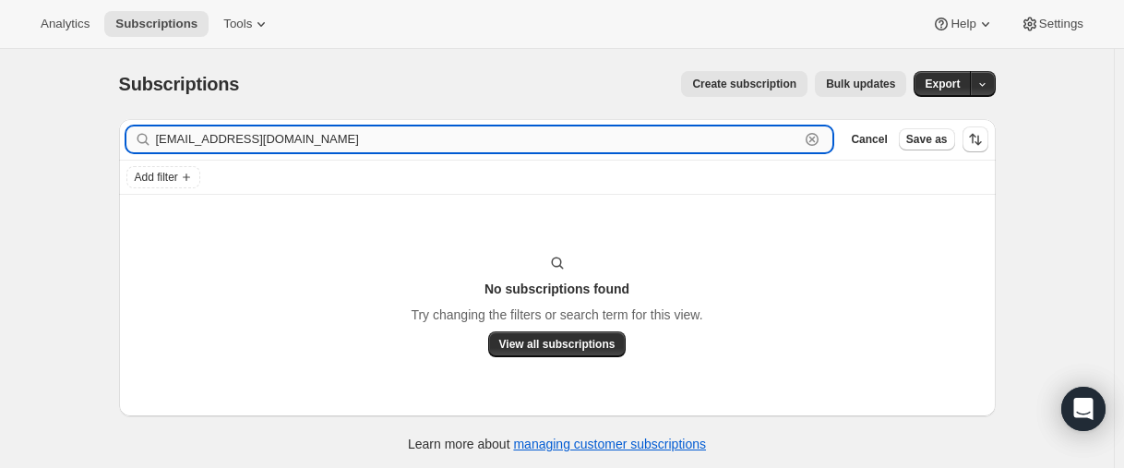
click at [249, 146] on input "[EMAIL_ADDRESS][DOMAIN_NAME]" at bounding box center [478, 139] width 644 height 26
paste input "[EMAIL_ADDRESS]"
type input "[EMAIL_ADDRESS][DOMAIN_NAME]"
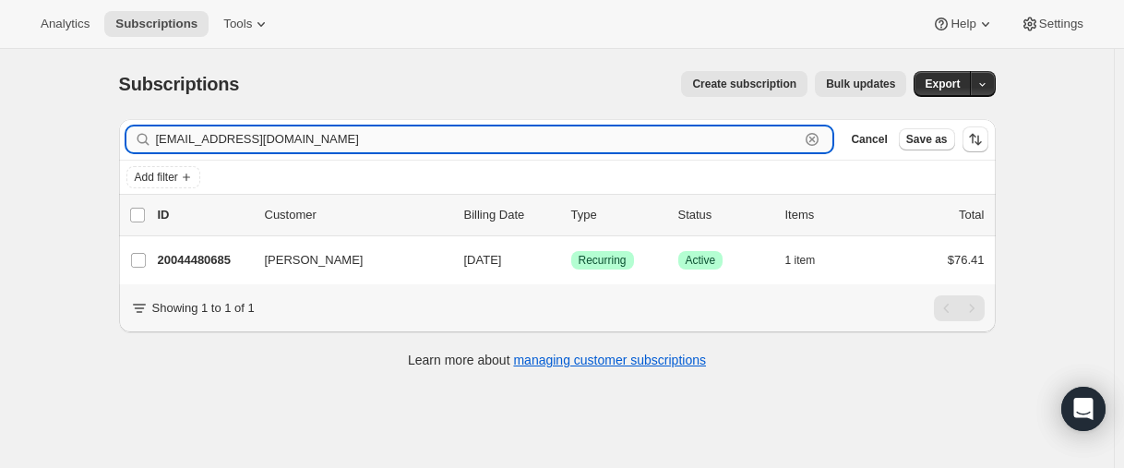
click at [246, 140] on input "[EMAIL_ADDRESS][DOMAIN_NAME]" at bounding box center [478, 139] width 644 height 26
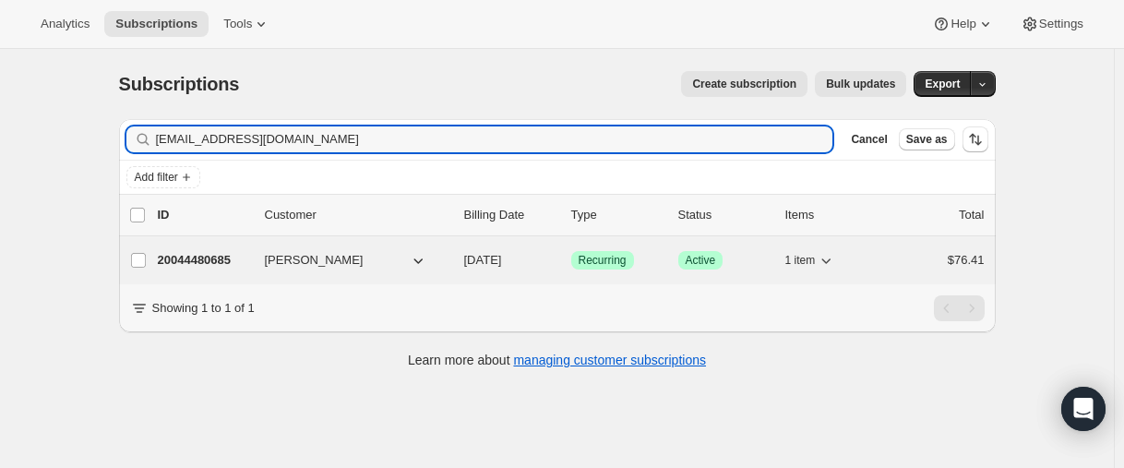
click at [209, 258] on p "20044480685" at bounding box center [204, 260] width 92 height 18
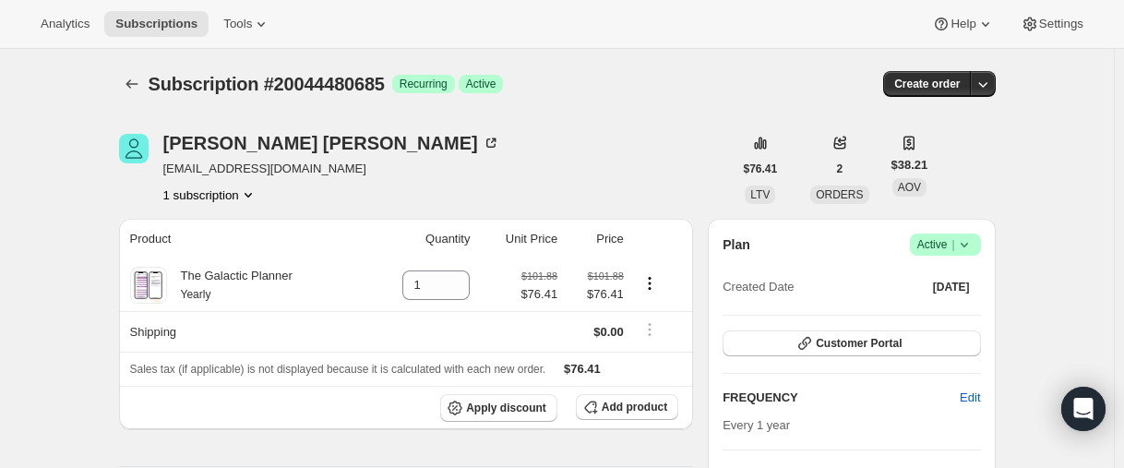
click at [981, 247] on span "Success Active |" at bounding box center [945, 245] width 71 height 22
drag, startPoint x: 966, startPoint y: 238, endPoint x: 996, endPoint y: 254, distance: 33.4
click at [968, 238] on icon at bounding box center [964, 244] width 18 height 18
click at [990, 306] on span "Cancel subscription" at bounding box center [943, 313] width 104 height 14
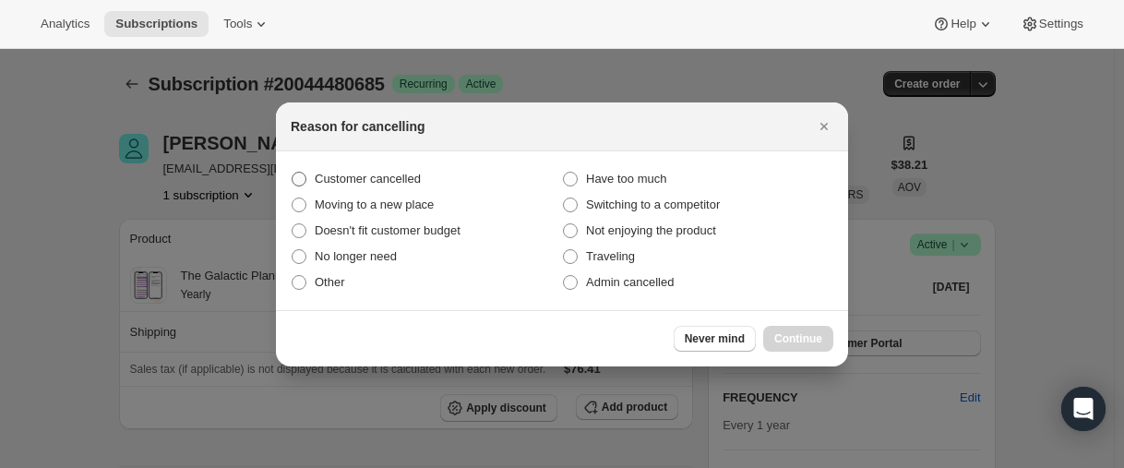
drag, startPoint x: 329, startPoint y: 172, endPoint x: 349, endPoint y: 178, distance: 21.3
click at [334, 174] on span "Customer cancelled" at bounding box center [368, 179] width 106 height 14
drag, startPoint x: 294, startPoint y: 173, endPoint x: 362, endPoint y: 186, distance: 68.8
click at [300, 175] on span ":r15f:" at bounding box center [299, 179] width 15 height 15
click at [293, 173] on input "Customer cancelled" at bounding box center [292, 172] width 1 height 1
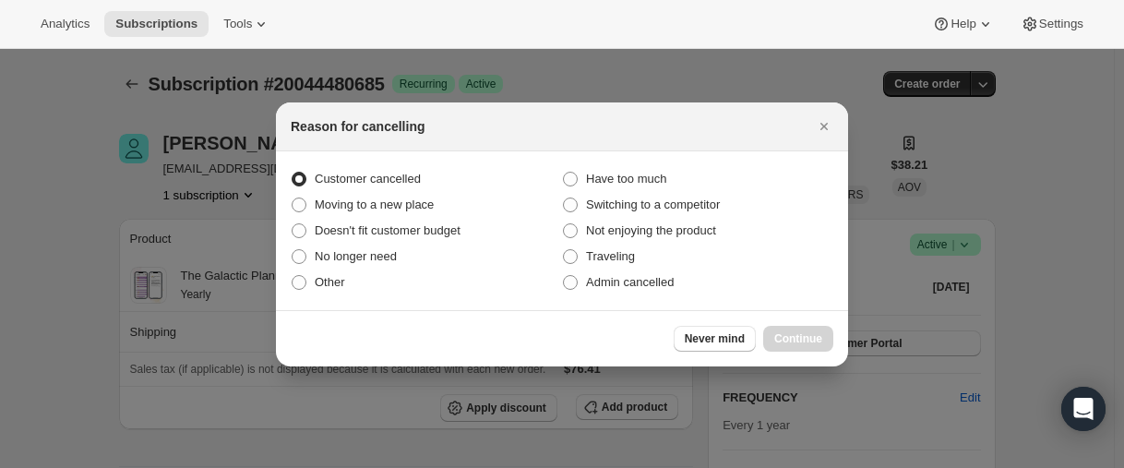
radio input "true"
click at [810, 336] on span "Continue" at bounding box center [798, 338] width 48 height 15
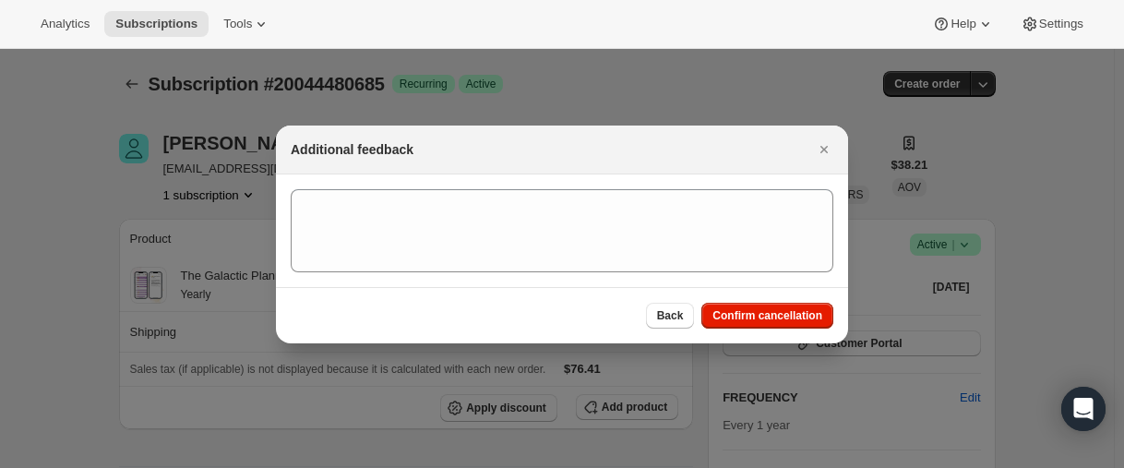
drag, startPoint x: 802, startPoint y: 318, endPoint x: 679, endPoint y: 257, distance: 137.5
click at [800, 318] on span "Confirm cancellation" at bounding box center [768, 315] width 110 height 15
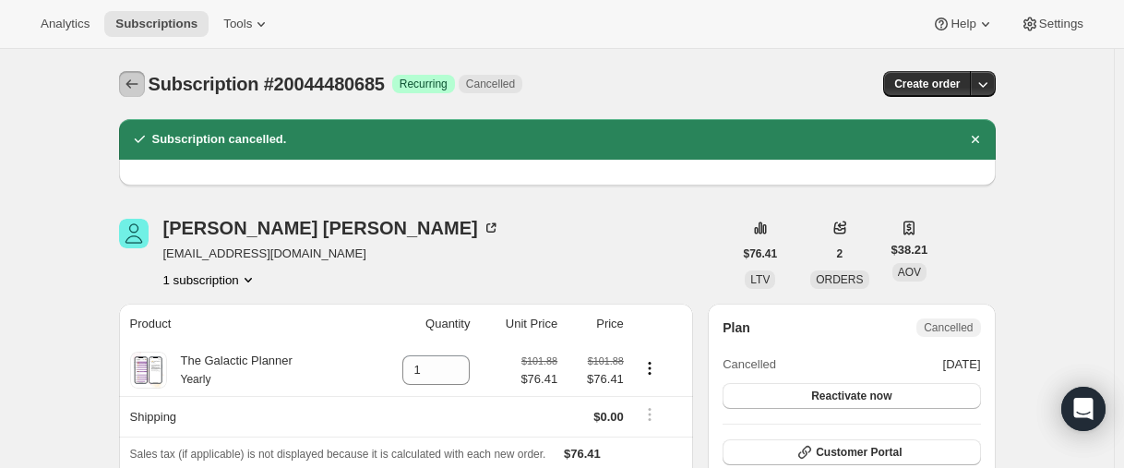
click at [126, 88] on button "Subscriptions" at bounding box center [132, 84] width 26 height 26
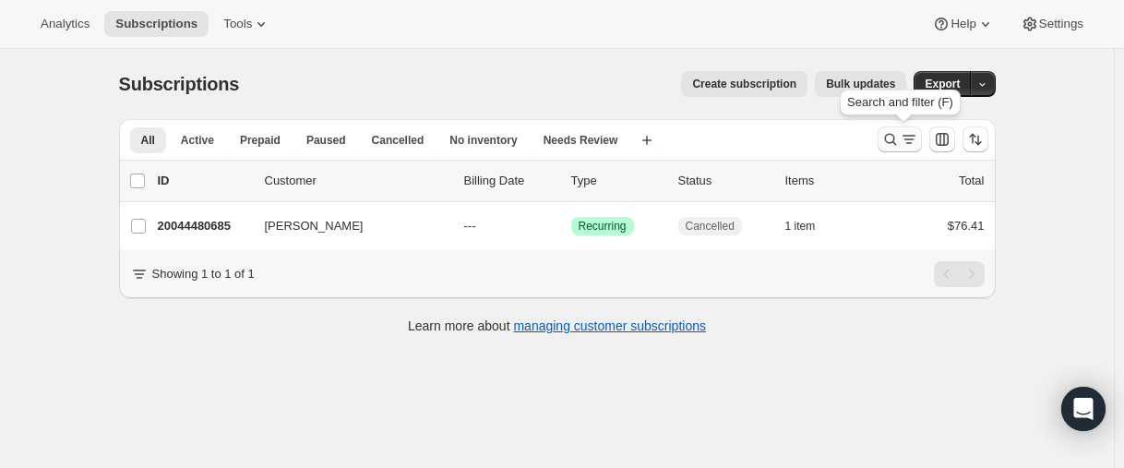
click at [896, 148] on icon "Search and filter results" at bounding box center [891, 139] width 18 height 18
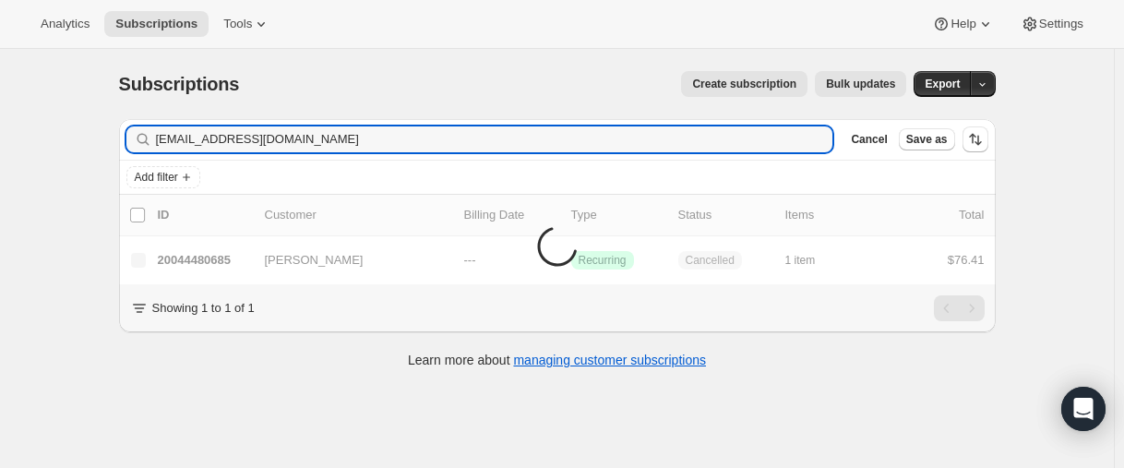
type input "[EMAIL_ADDRESS][DOMAIN_NAME]"
